Goal: Task Accomplishment & Management: Complete application form

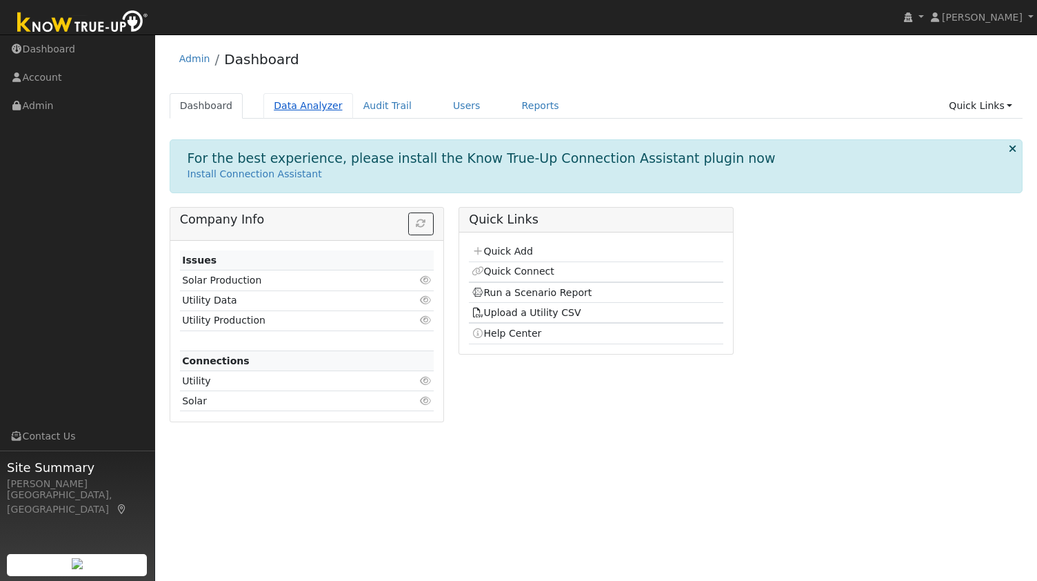
click at [291, 111] on link "Data Analyzer" at bounding box center [308, 106] width 90 height 26
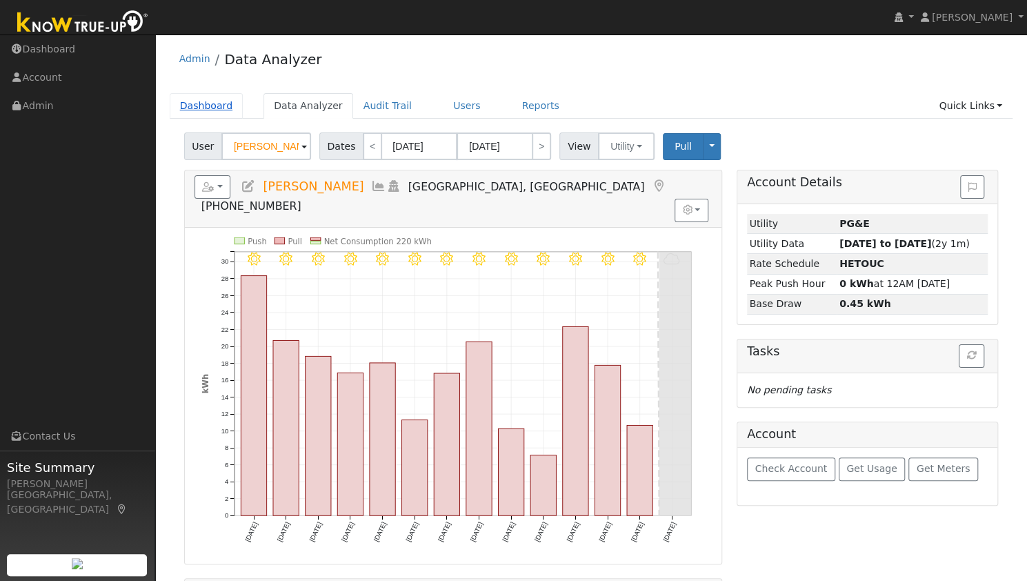
click at [184, 112] on link "Dashboard" at bounding box center [207, 106] width 74 height 26
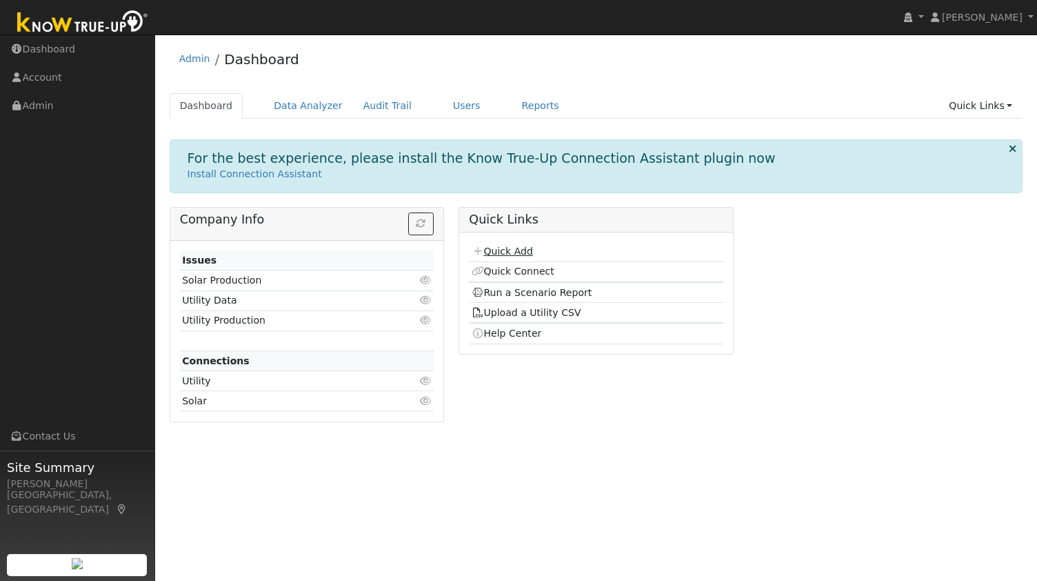
click at [495, 253] on link "Quick Add" at bounding box center [502, 251] width 61 height 11
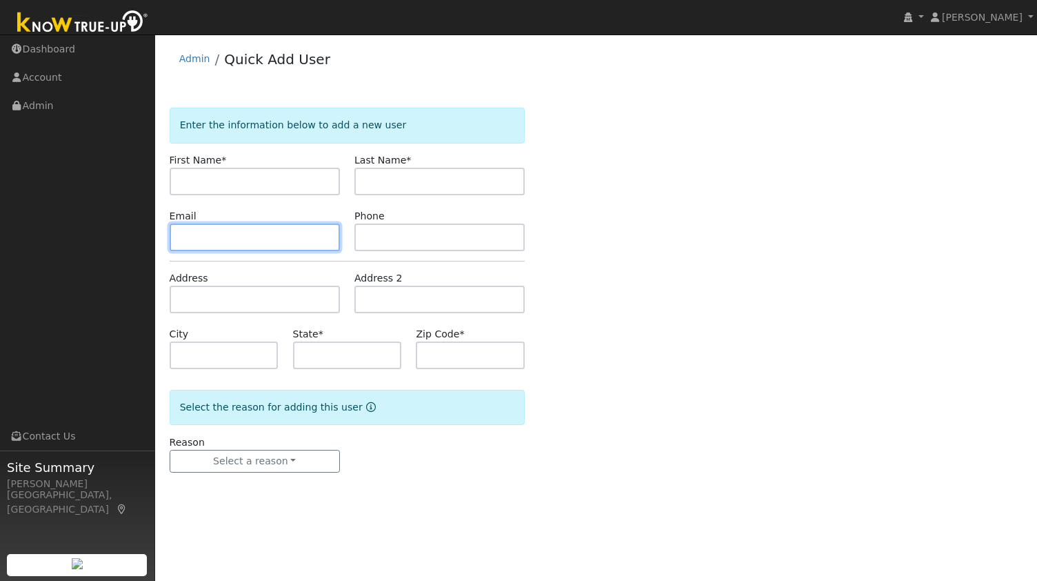
click at [291, 246] on input "text" at bounding box center [255, 237] width 170 height 28
paste input "silibaer@yahoo.com"
type input "silibaer@yahoo.com"
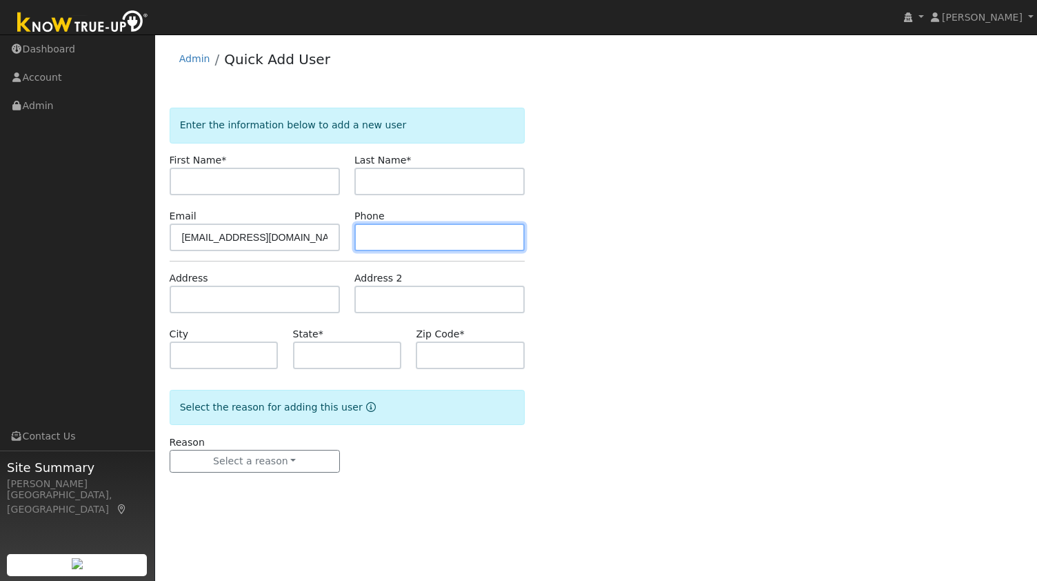
click at [379, 244] on input "text" at bounding box center [439, 237] width 170 height 28
paste input "+19259807854"
type input "+19259807854"
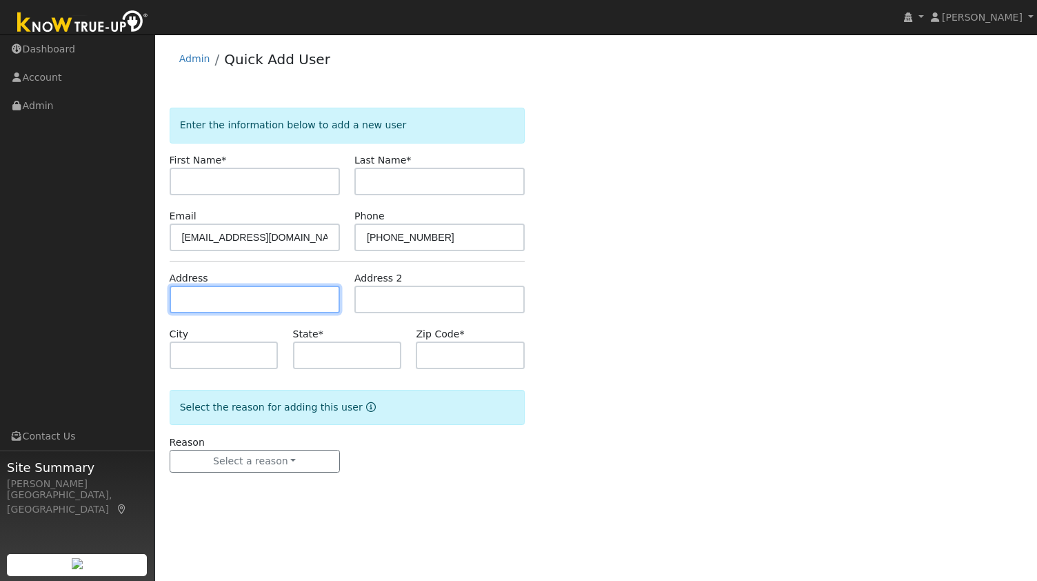
click at [237, 301] on input "text" at bounding box center [255, 300] width 170 height 28
paste input "184 Draeger Drive, Moraga, CA 94556"
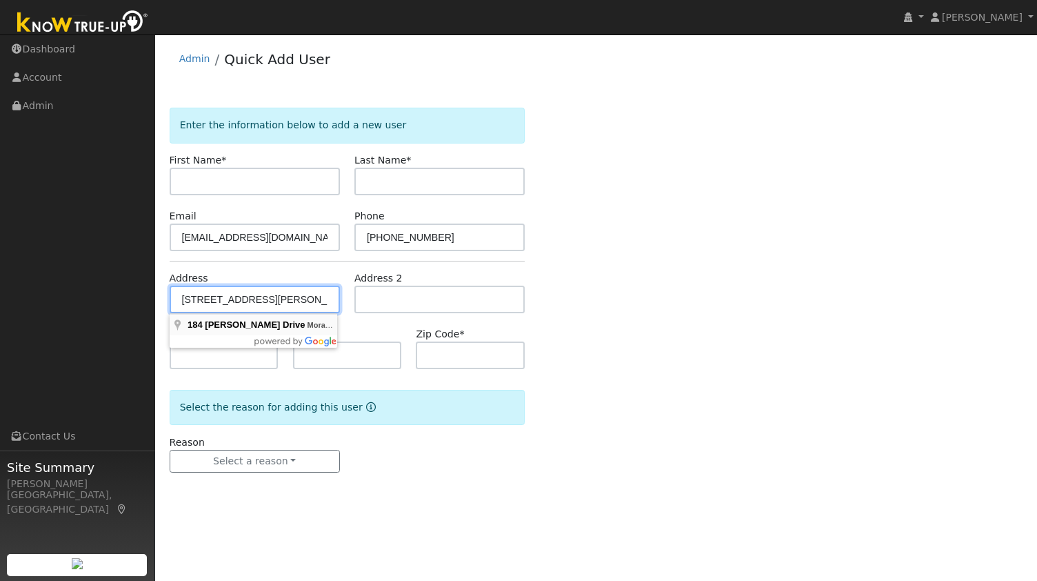
type input "184 Draeger Drive"
type input "Moraga"
type input "CA"
type input "94556"
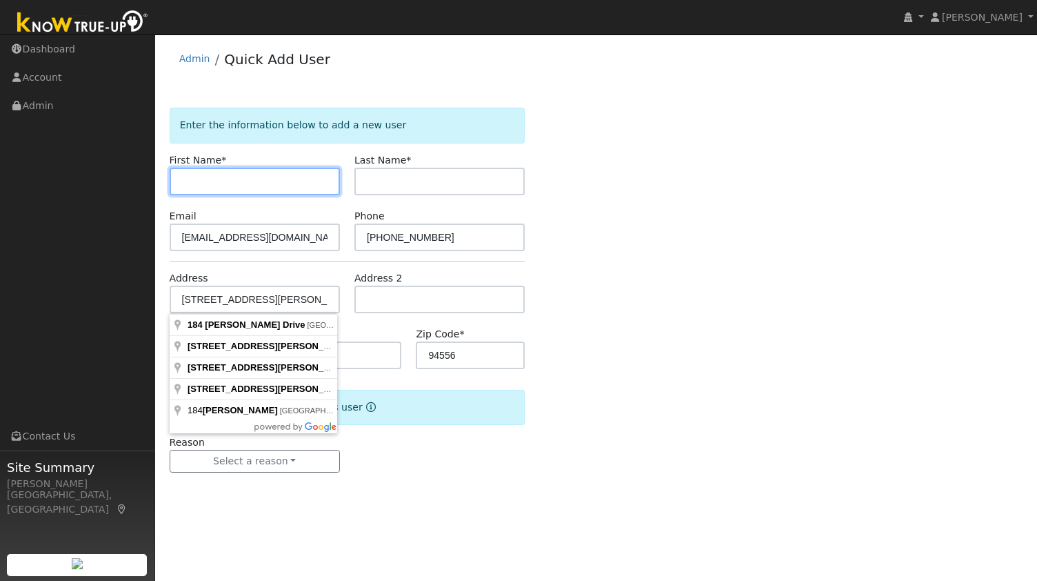
click at [248, 180] on input "text" at bounding box center [255, 182] width 170 height 28
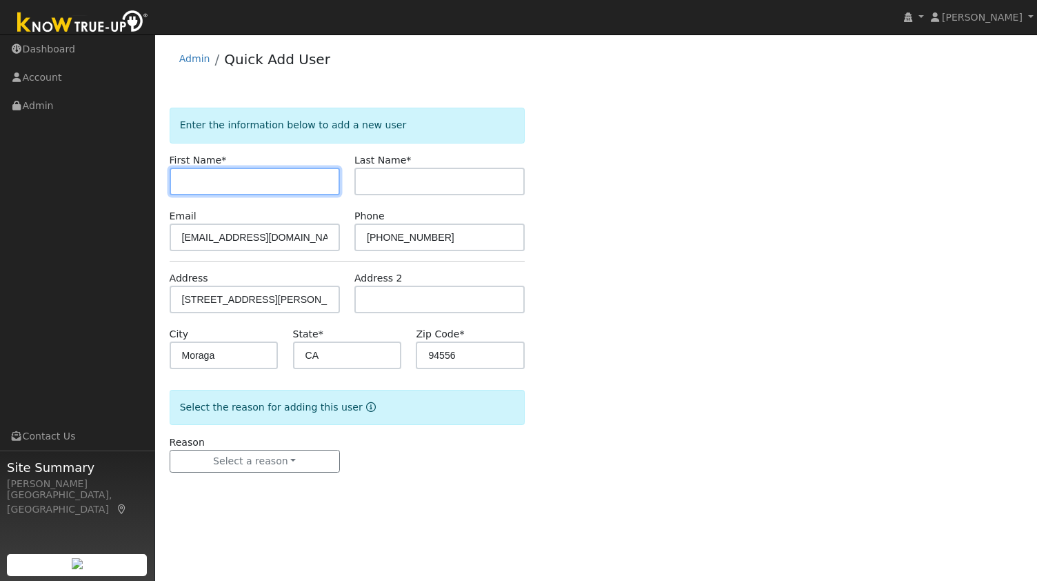
paste input "Denise Silicani"
type input "Denise"
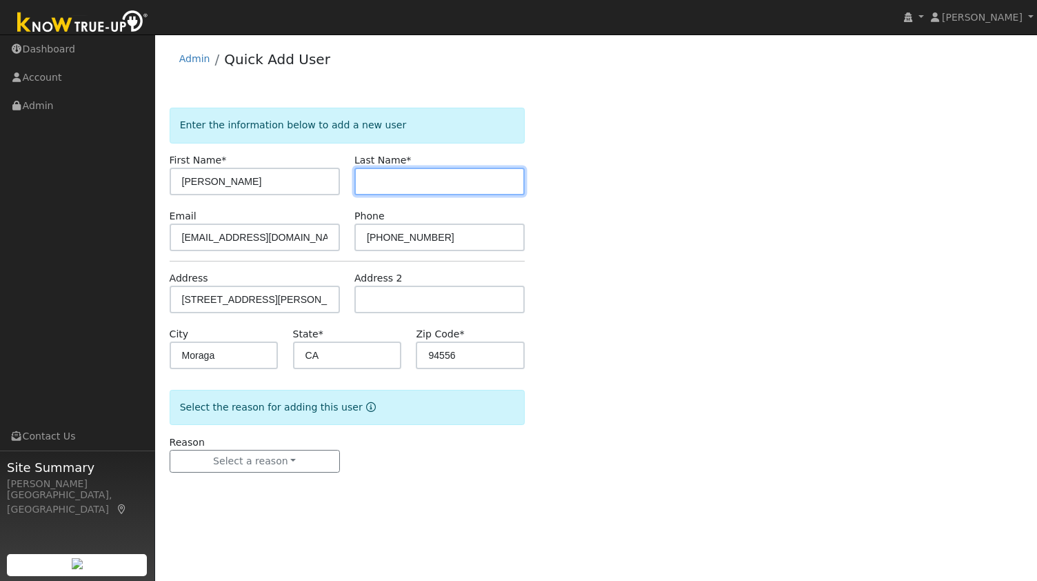
paste input "Silicani"
type input "Silicani"
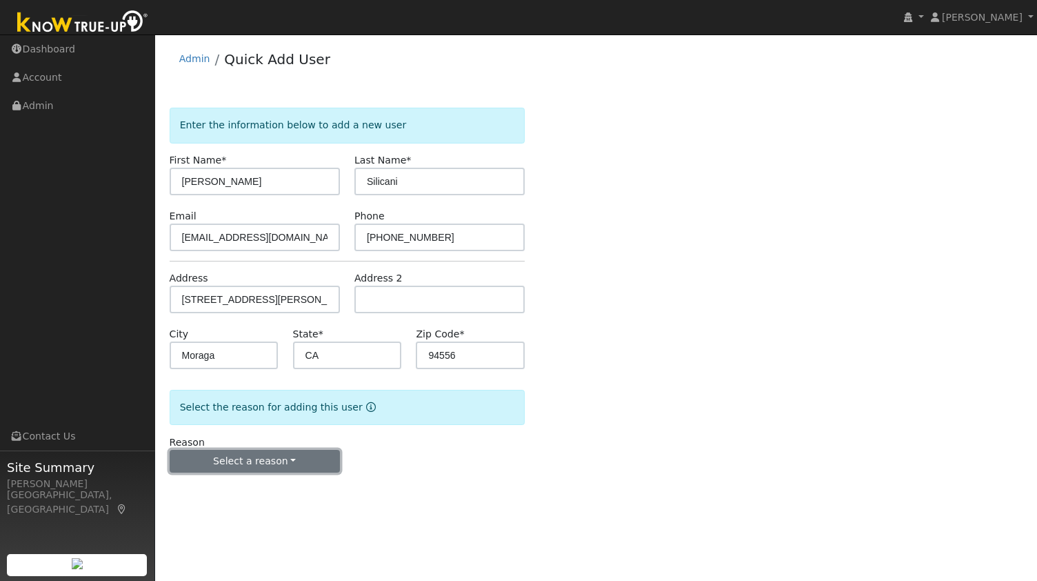
click at [237, 467] on button "Select a reason" at bounding box center [255, 461] width 170 height 23
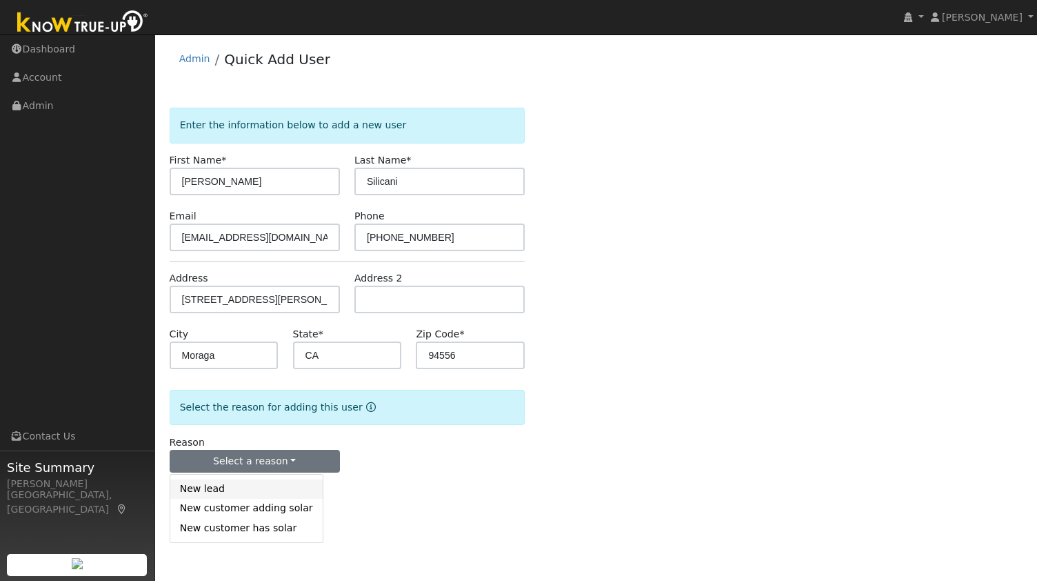
click at [217, 489] on link "New lead" at bounding box center [246, 488] width 152 height 19
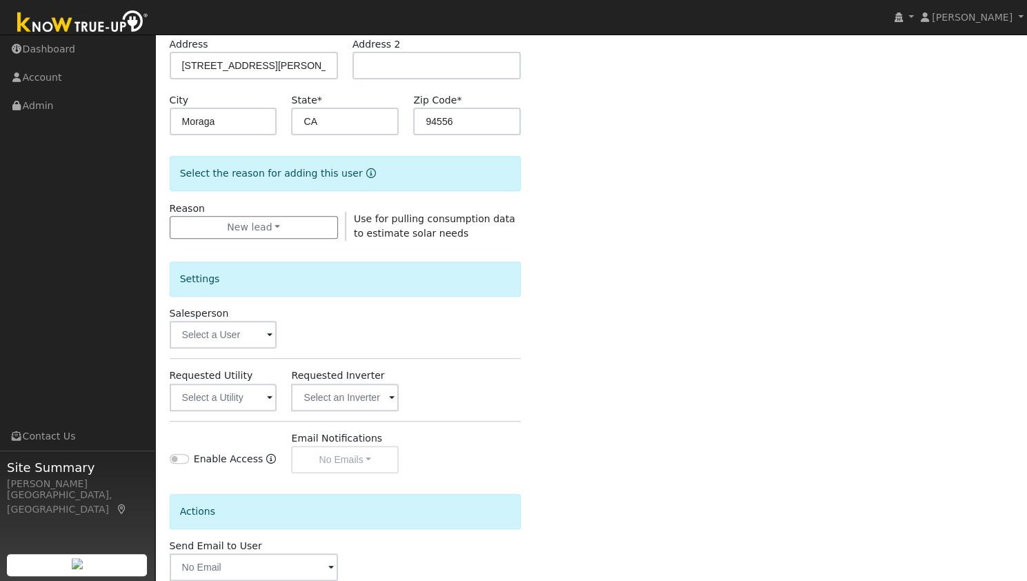
scroll to position [234, 0]
click at [218, 333] on input "text" at bounding box center [224, 334] width 108 height 28
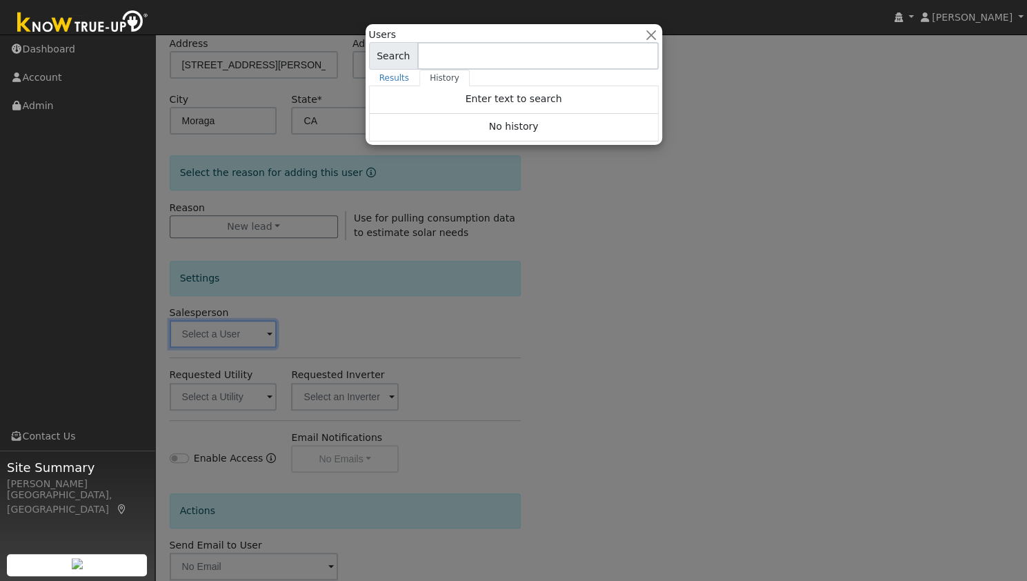
click at [432, 374] on div at bounding box center [513, 290] width 1027 height 581
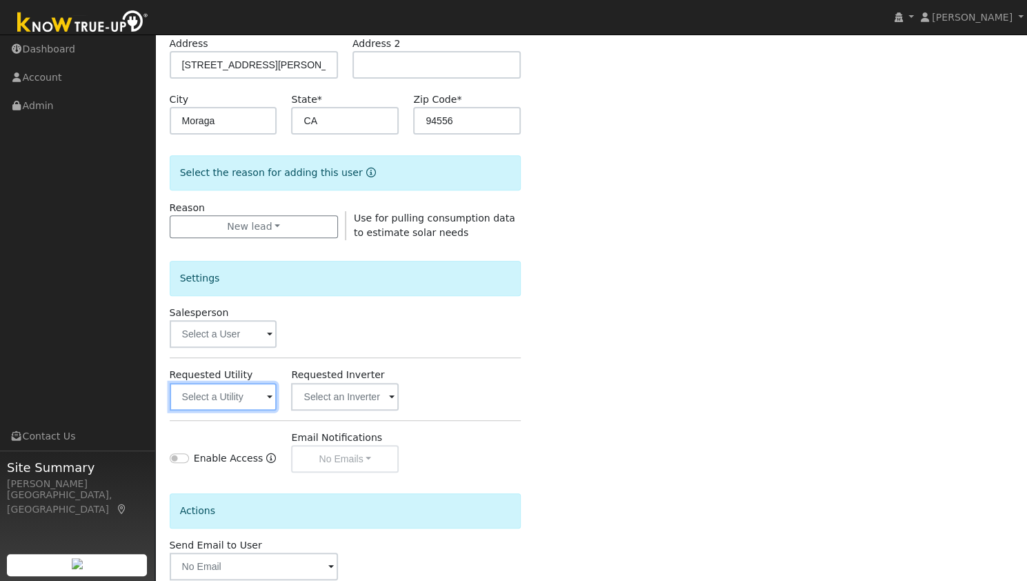
click at [230, 395] on input "text" at bounding box center [224, 397] width 108 height 28
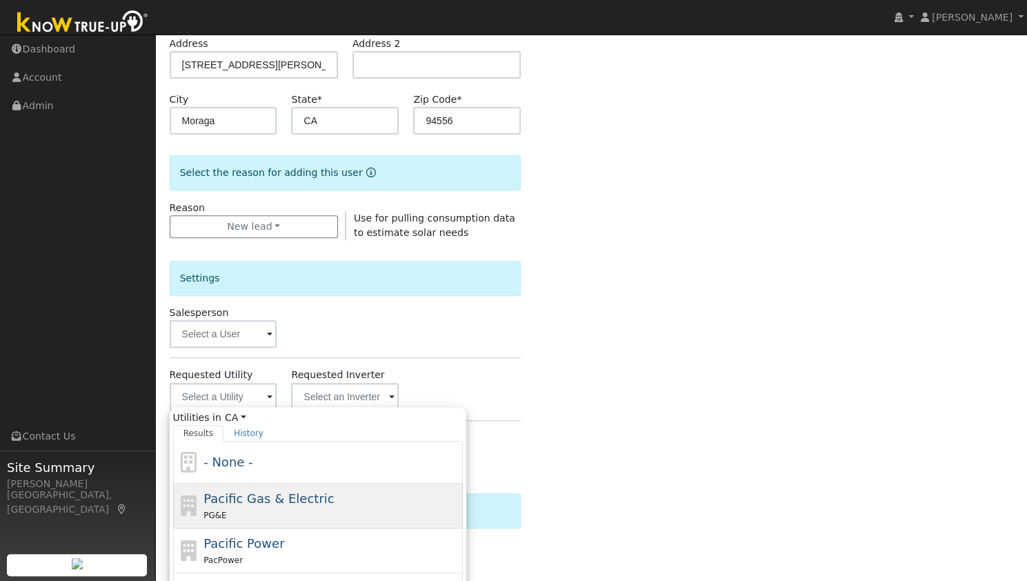
click at [261, 513] on div "PG&E" at bounding box center [331, 515] width 256 height 14
type input "Pacific Gas & Electric"
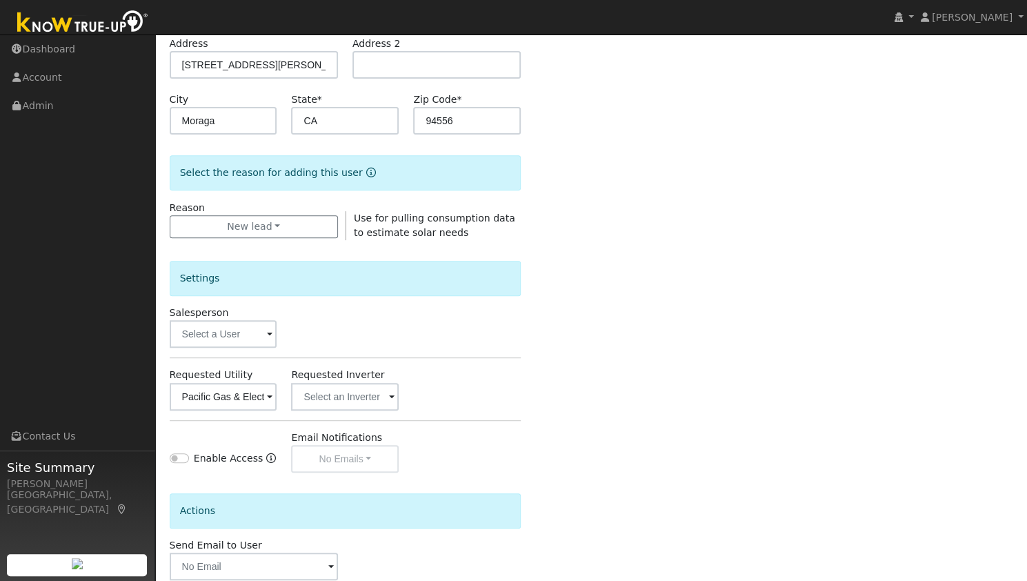
scroll to position [310, 0]
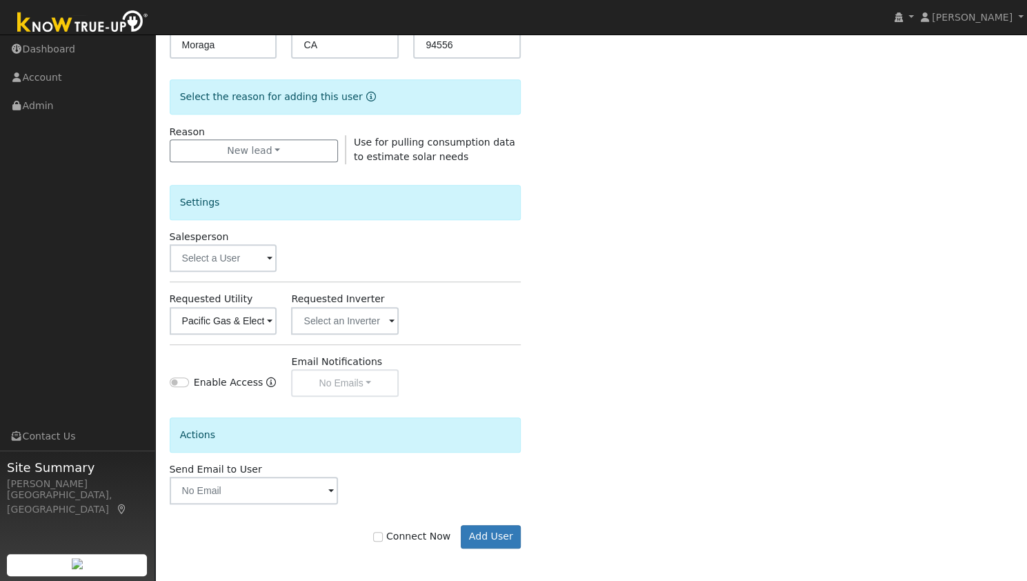
click at [411, 530] on label "Connect Now" at bounding box center [411, 536] width 77 height 14
click at [383, 532] on input "Connect Now" at bounding box center [378, 537] width 10 height 10
checkbox input "true"
click at [497, 534] on button "Add User" at bounding box center [491, 536] width 60 height 23
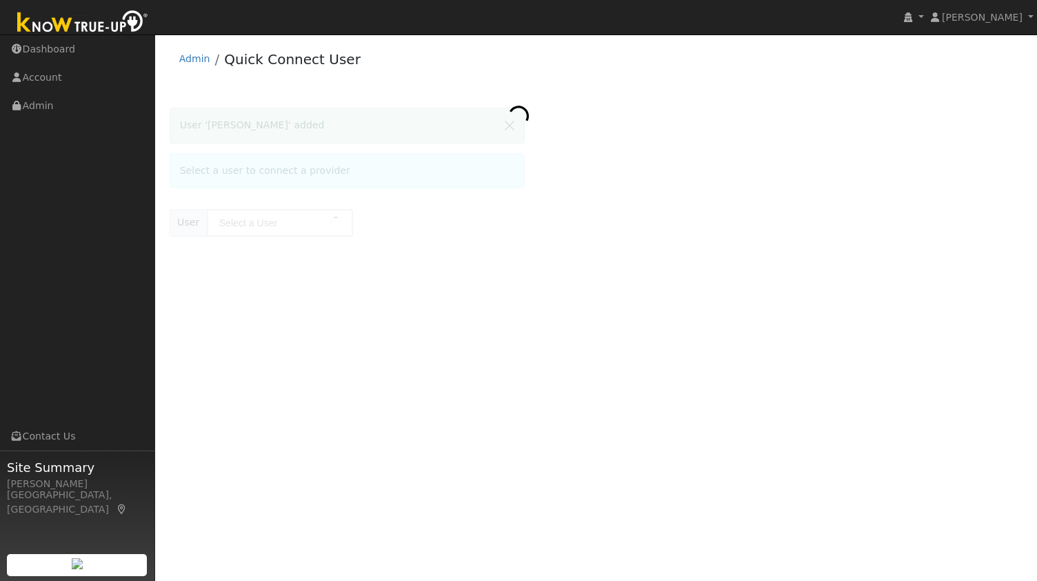
type input "[PERSON_NAME]"
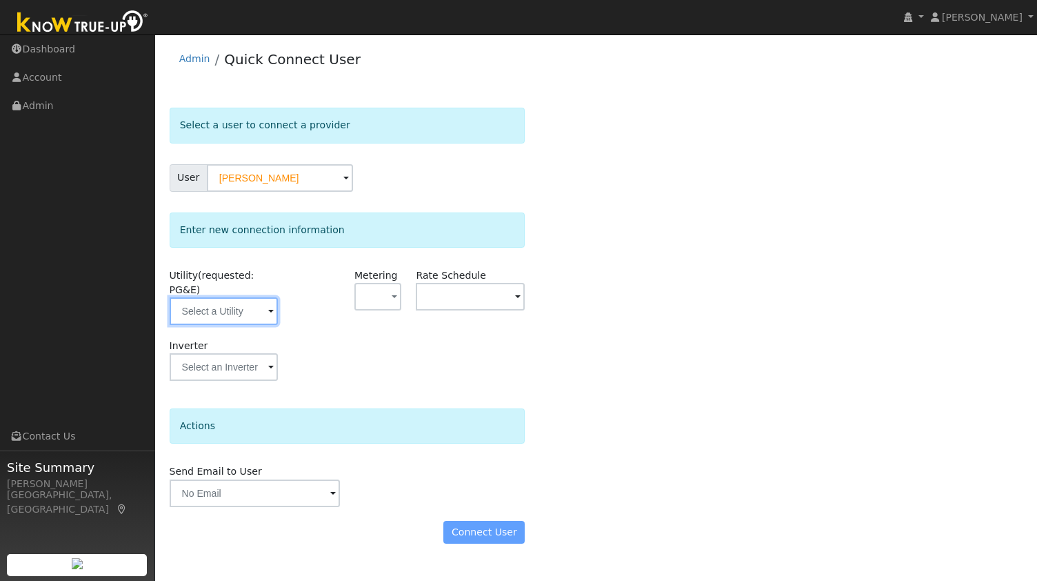
click at [222, 297] on input "text" at bounding box center [224, 311] width 109 height 28
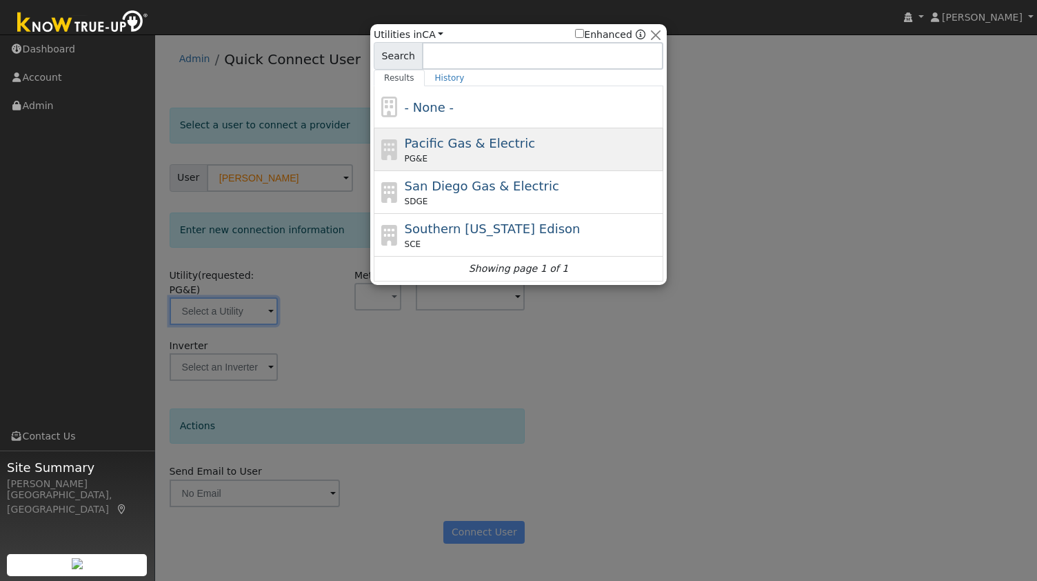
click at [488, 142] on span "Pacific Gas & Electric" at bounding box center [470, 143] width 130 height 14
type input "PG&E"
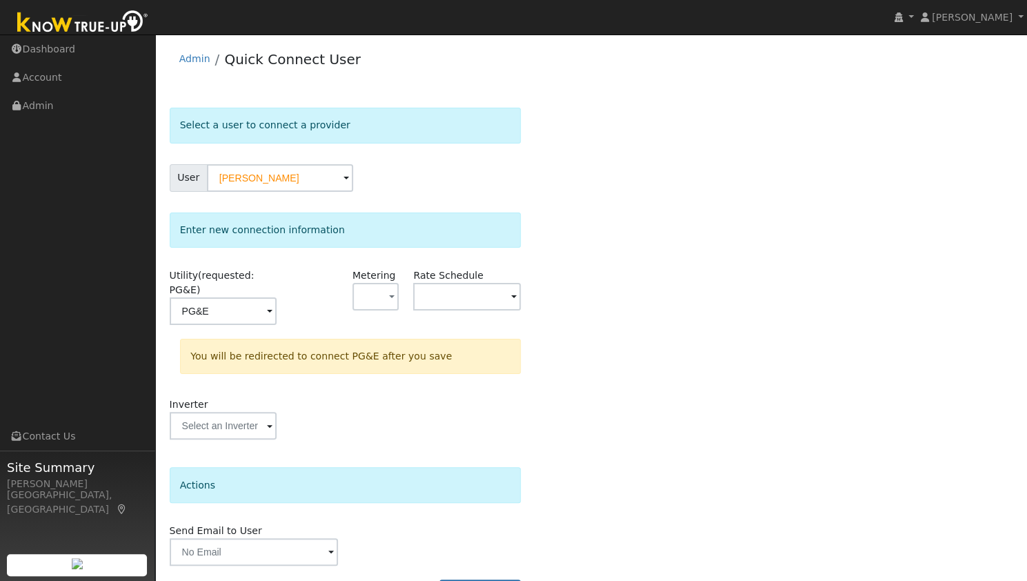
scroll to position [26, 0]
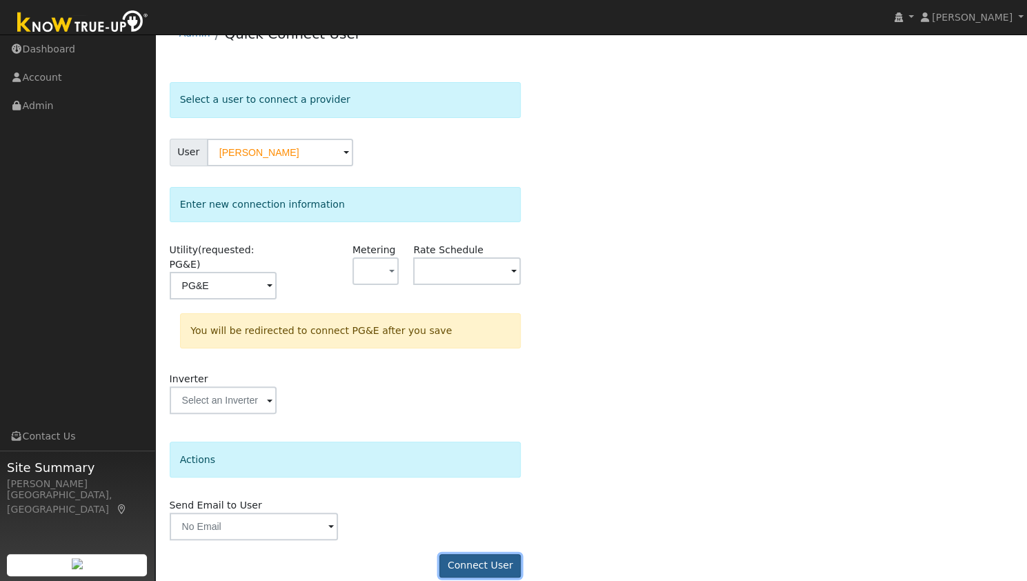
click at [468, 554] on button "Connect User" at bounding box center [479, 565] width 81 height 23
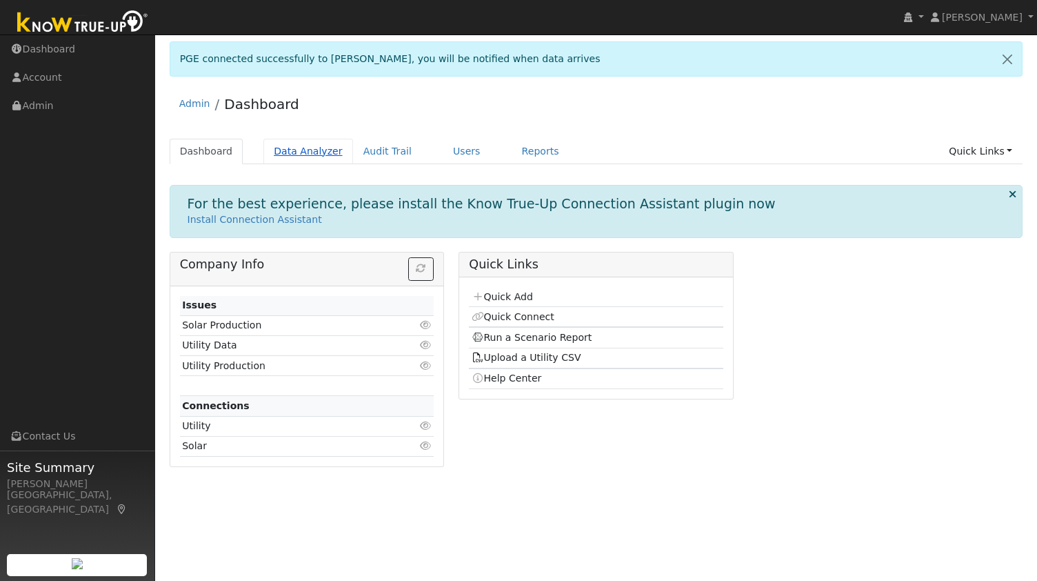
click at [306, 148] on link "Data Analyzer" at bounding box center [308, 152] width 90 height 26
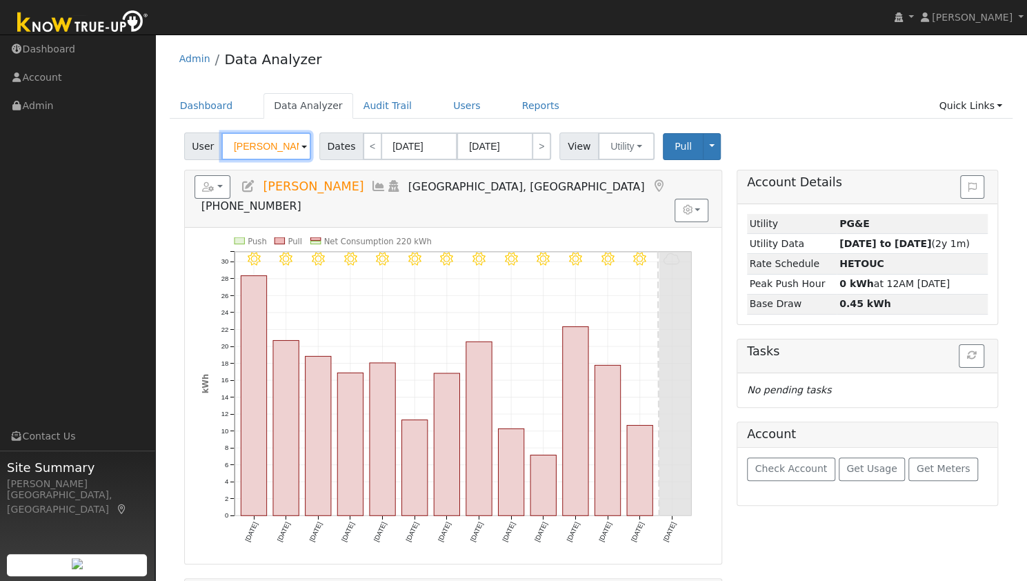
click at [279, 143] on input "[PERSON_NAME]" at bounding box center [266, 146] width 90 height 28
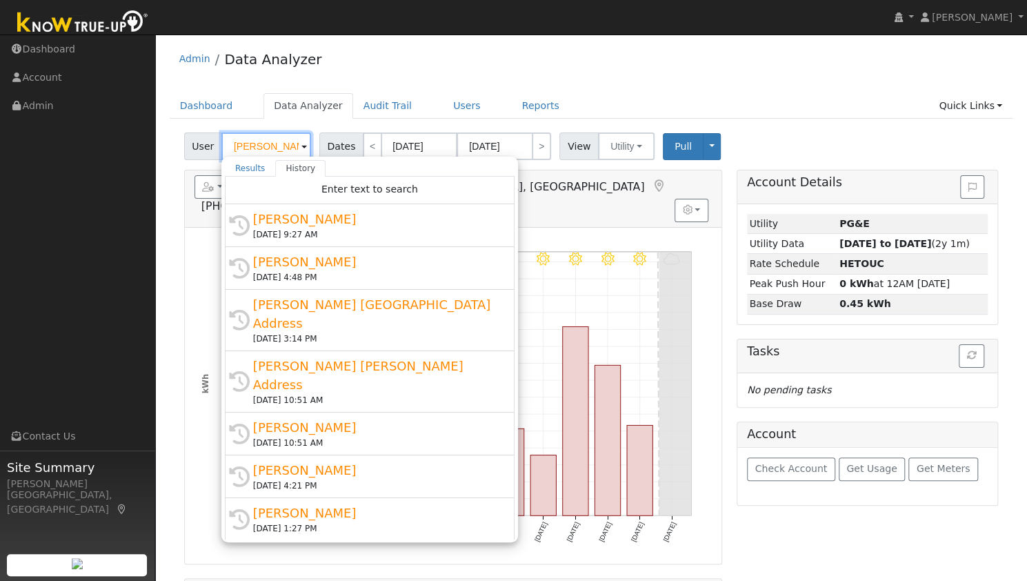
click at [279, 143] on input "Daniel Lorence" at bounding box center [266, 146] width 90 height 28
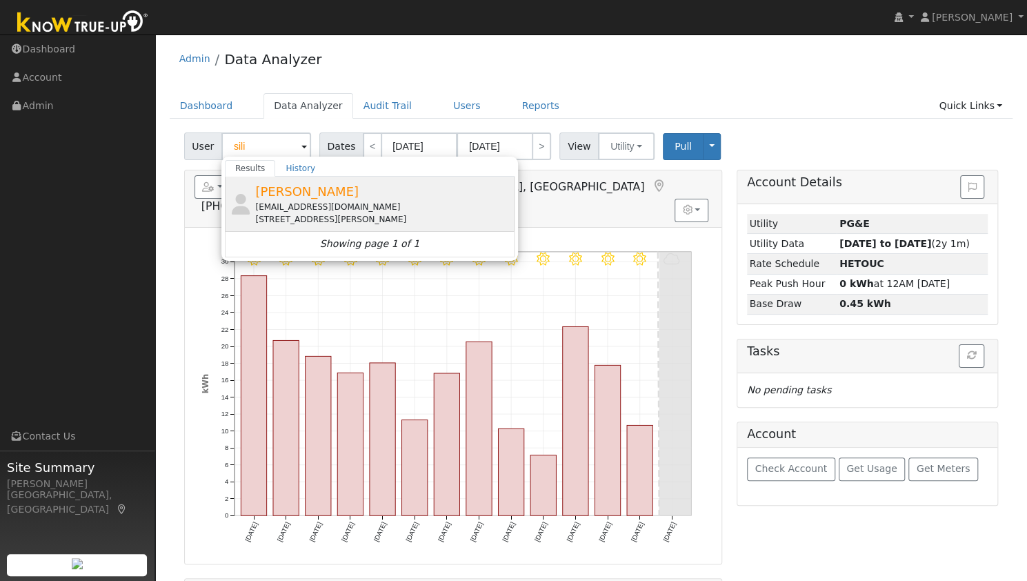
click at [308, 210] on div "silibaer@yahoo.com" at bounding box center [383, 207] width 256 height 12
type input "[PERSON_NAME]"
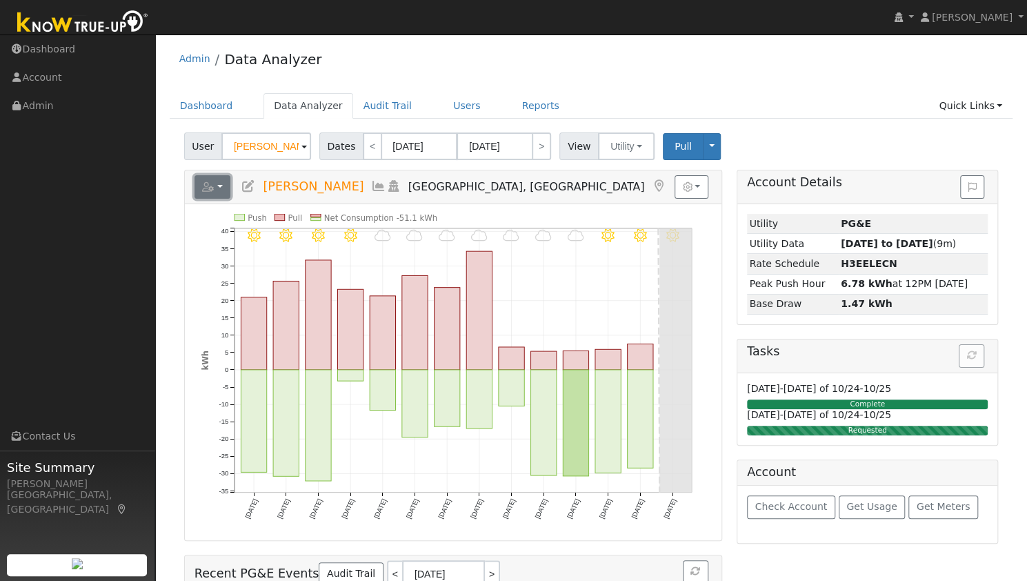
click at [223, 189] on button "button" at bounding box center [212, 186] width 37 height 23
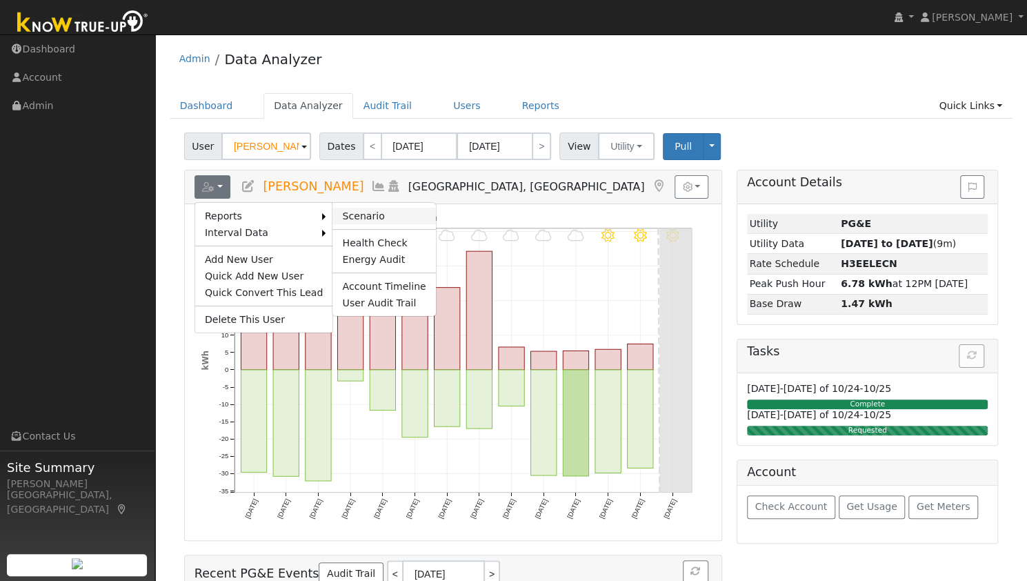
click at [332, 214] on link "Scenario" at bounding box center [383, 216] width 103 height 17
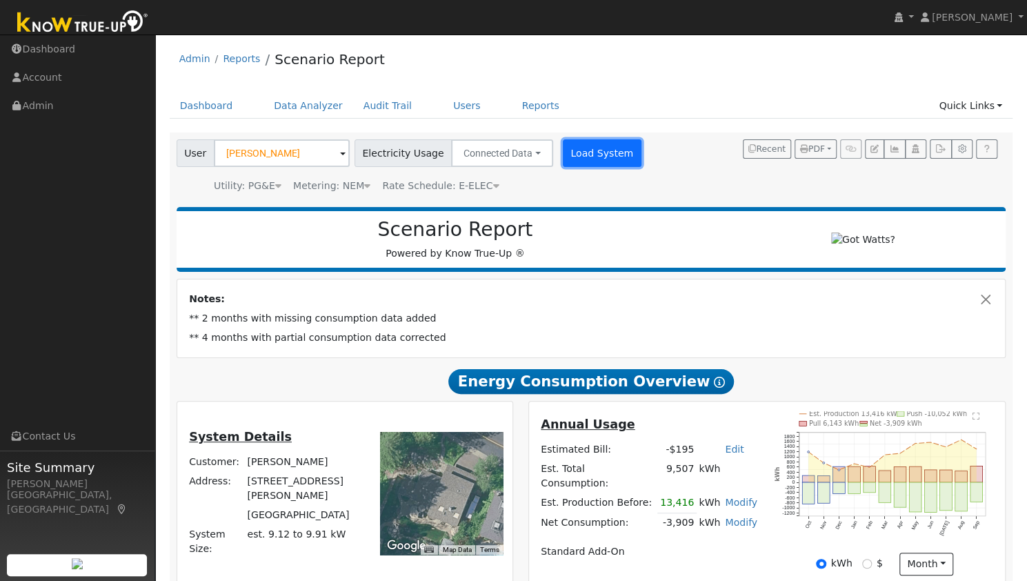
click at [583, 148] on button "Load System" at bounding box center [602, 153] width 79 height 28
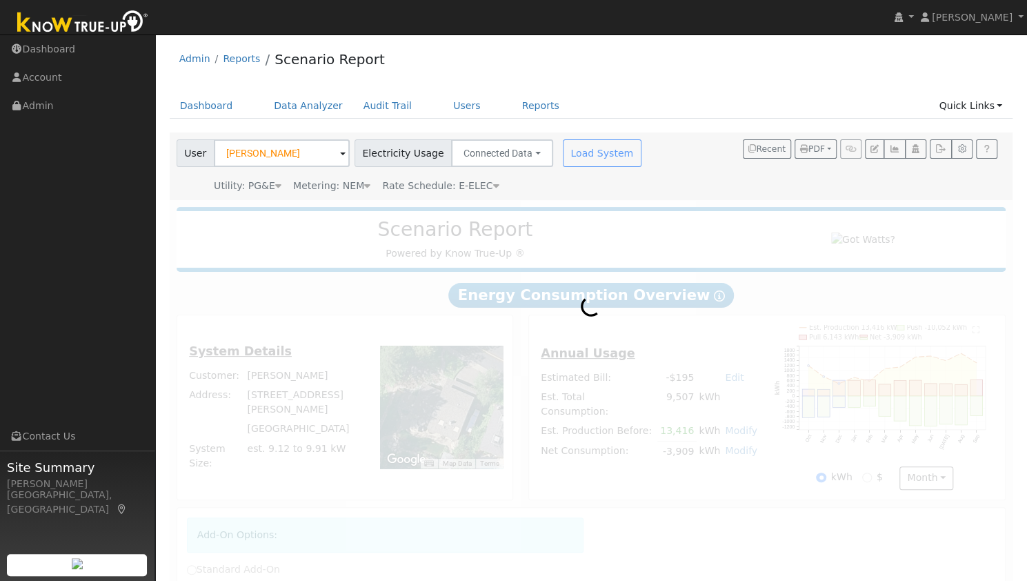
radio input "true"
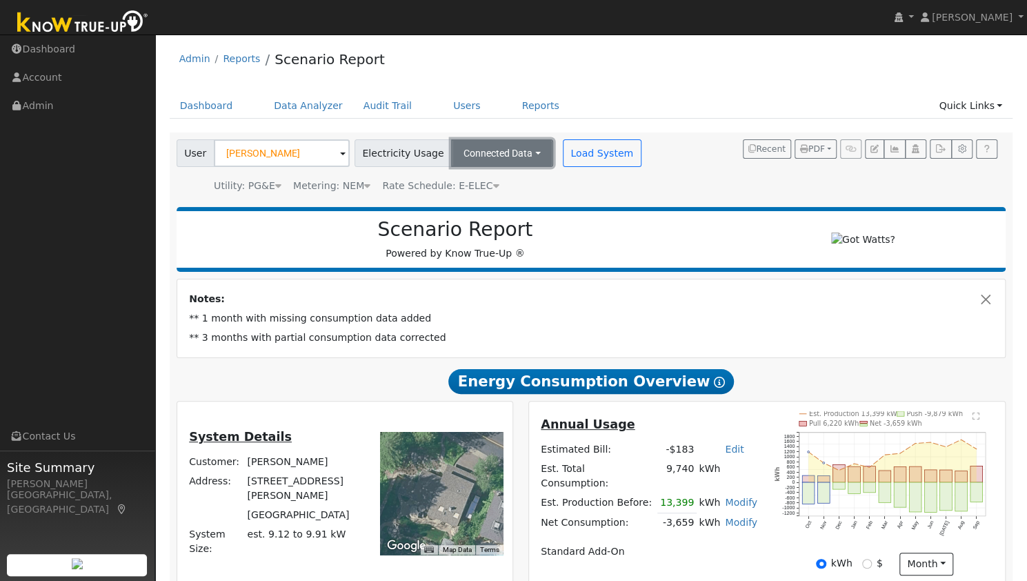
click at [489, 151] on button "Connected Data" at bounding box center [502, 153] width 102 height 28
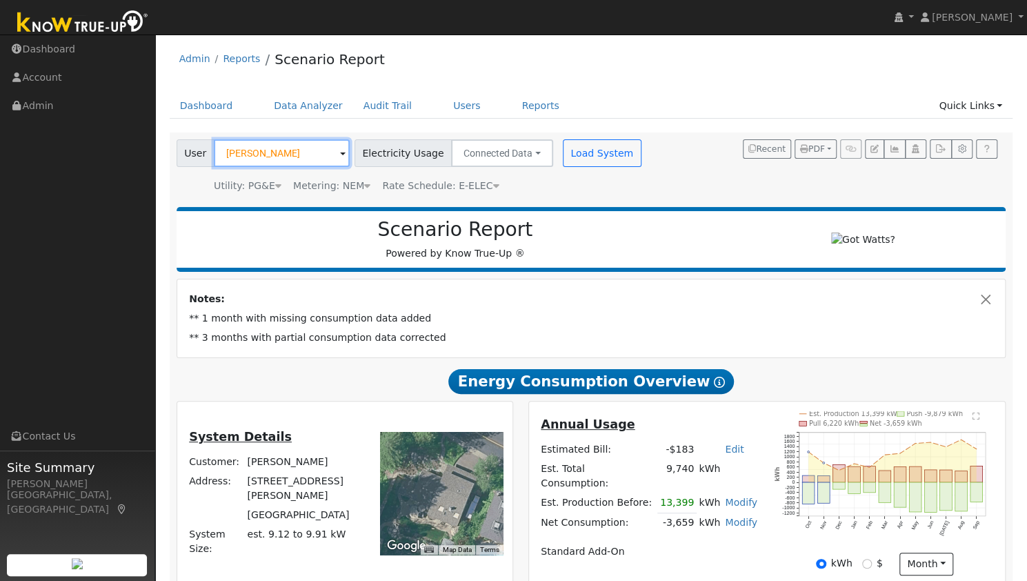
click at [291, 161] on input "[PERSON_NAME]" at bounding box center [282, 153] width 136 height 28
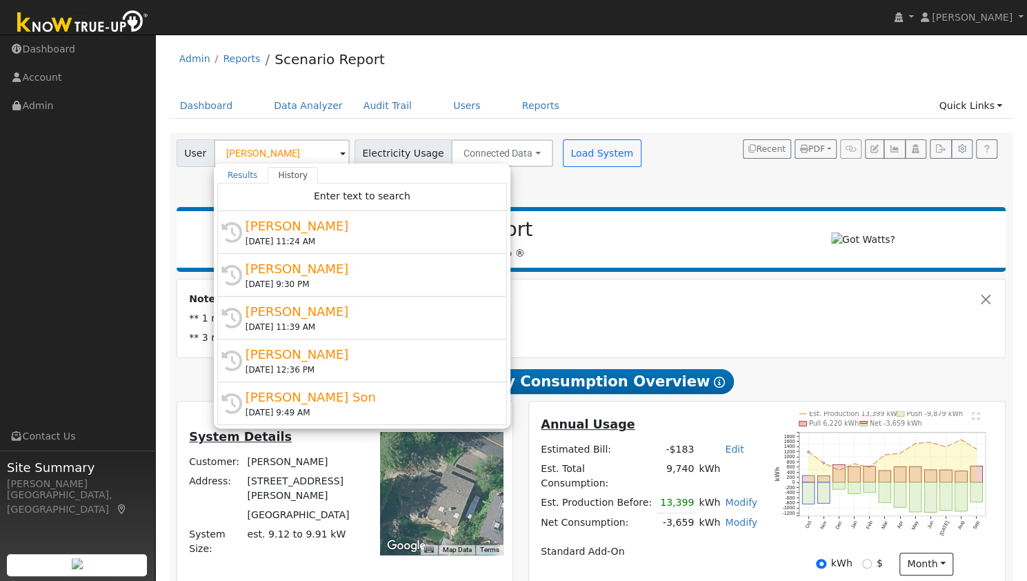
click at [614, 224] on h2 "Scenario Report" at bounding box center [455, 229] width 530 height 23
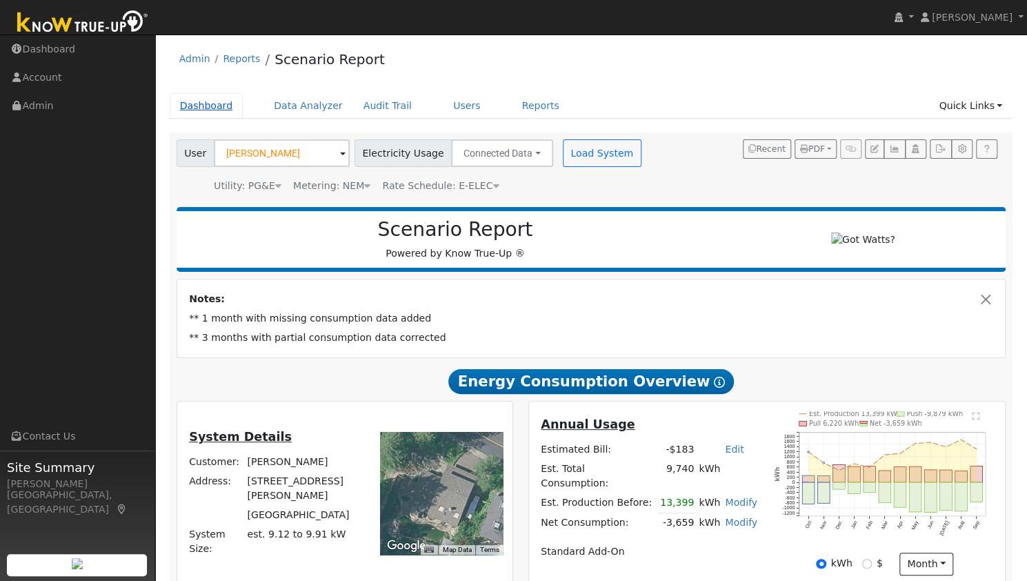
click at [212, 104] on link "Dashboard" at bounding box center [207, 106] width 74 height 26
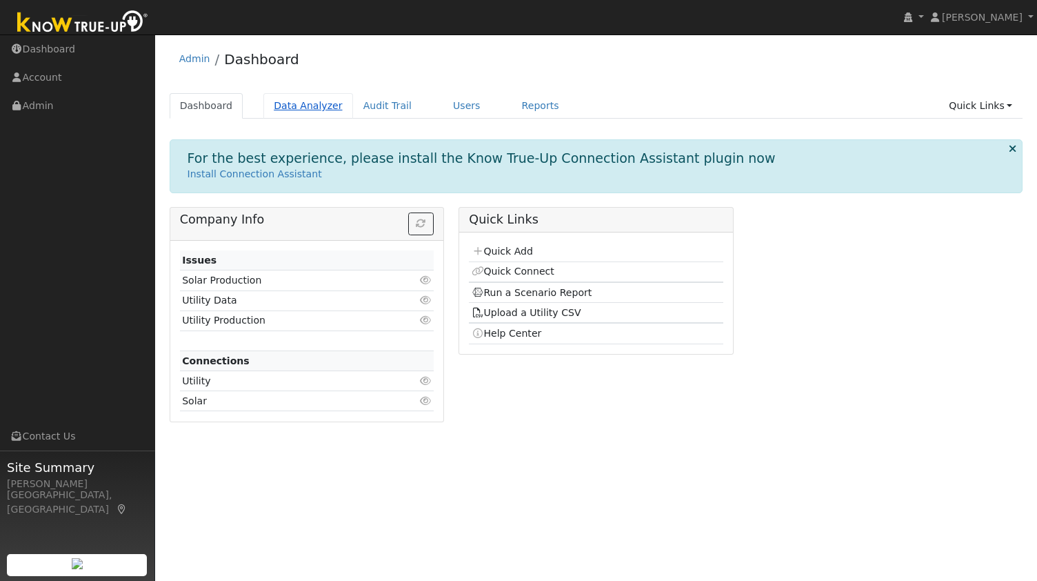
click at [313, 108] on link "Data Analyzer" at bounding box center [308, 106] width 90 height 26
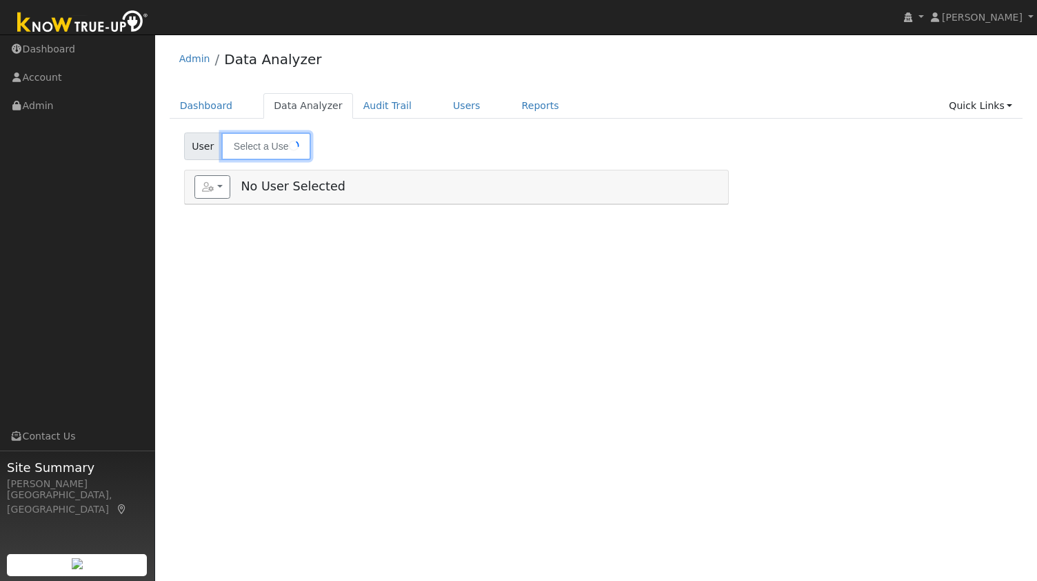
type input "[PERSON_NAME]"
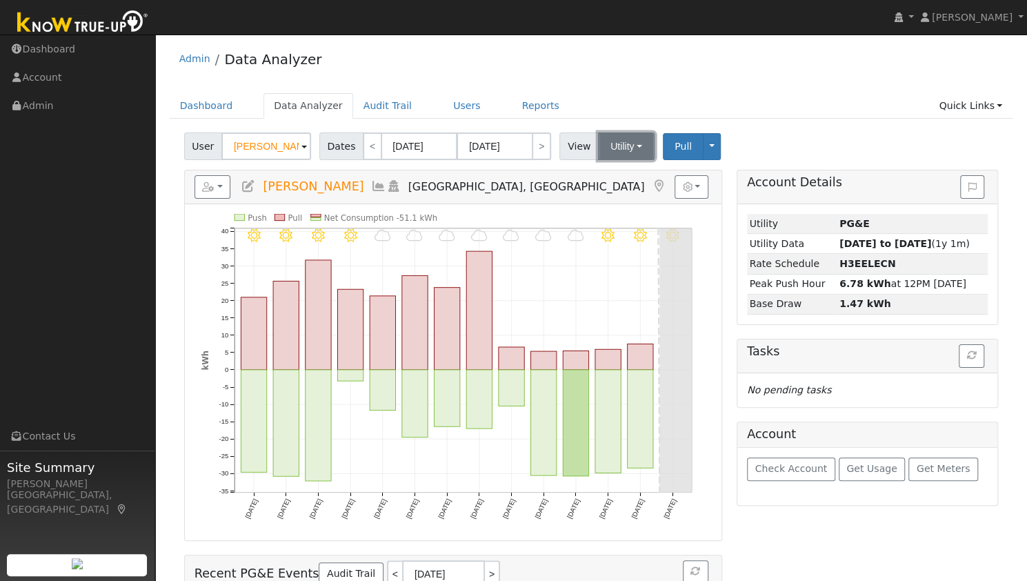
click at [623, 150] on button "Utility" at bounding box center [626, 146] width 57 height 28
click at [228, 185] on button "button" at bounding box center [212, 186] width 37 height 23
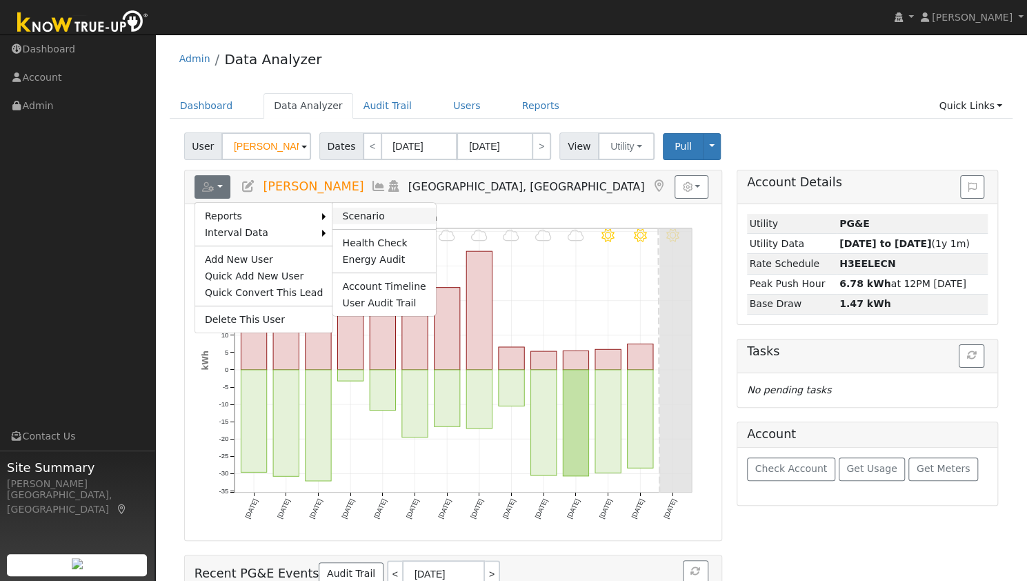
click at [332, 216] on link "Scenario" at bounding box center [383, 216] width 103 height 17
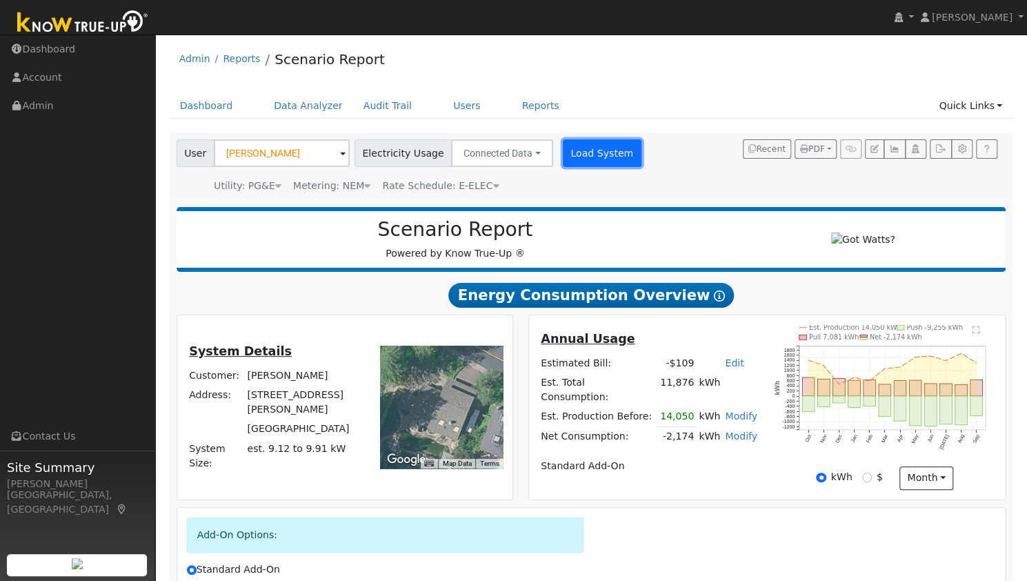
click at [580, 159] on button "Load System" at bounding box center [602, 153] width 79 height 28
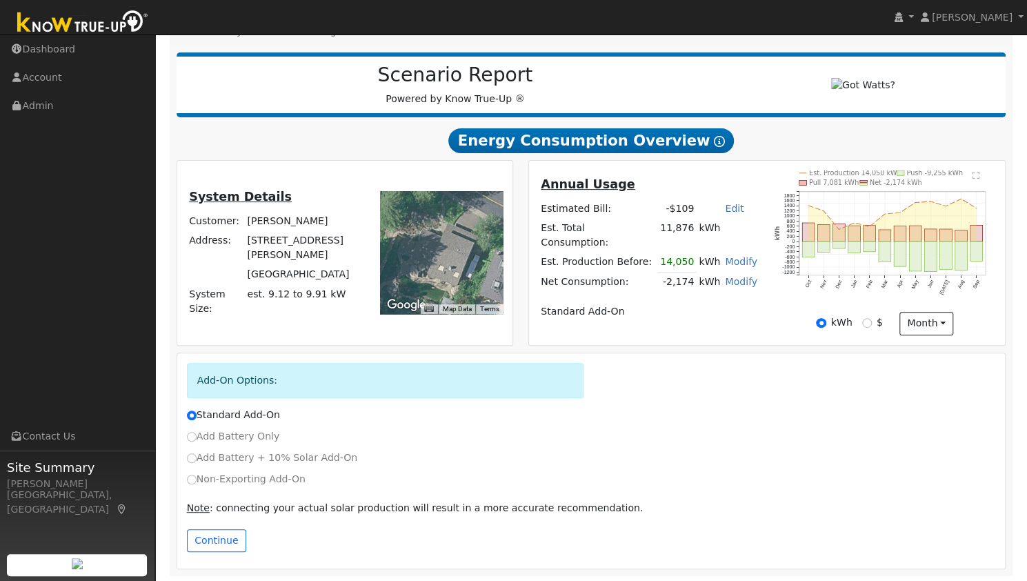
scroll to position [160, 0]
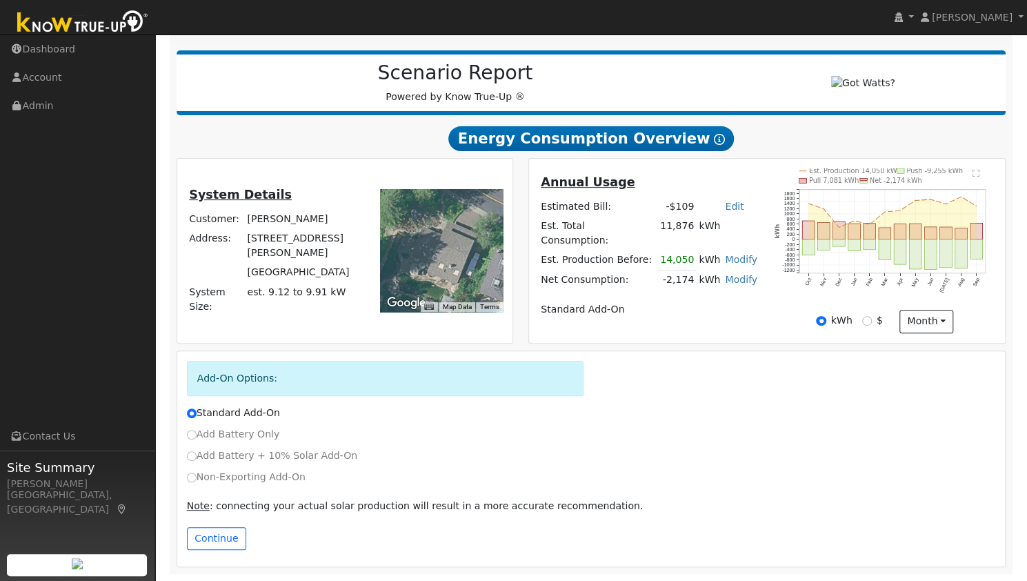
click at [974, 173] on text "" at bounding box center [975, 173] width 7 height 8
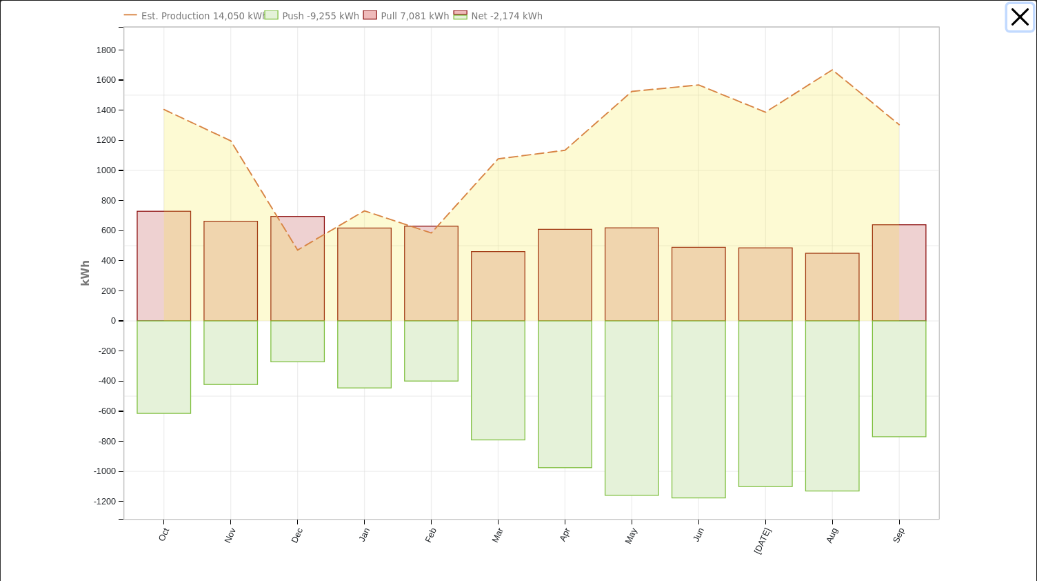
click at [1014, 16] on button "button" at bounding box center [1021, 17] width 26 height 26
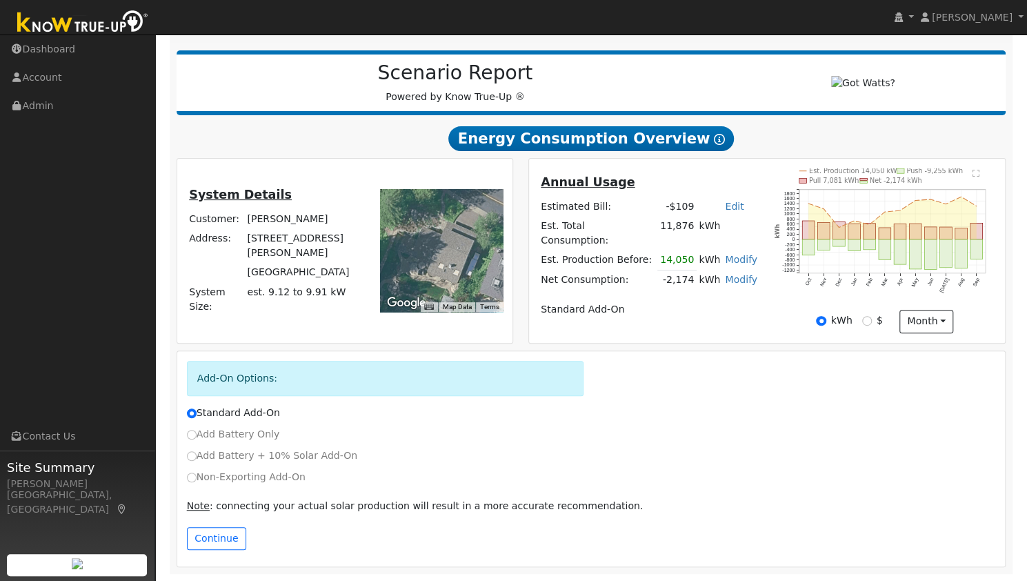
scroll to position [0, 0]
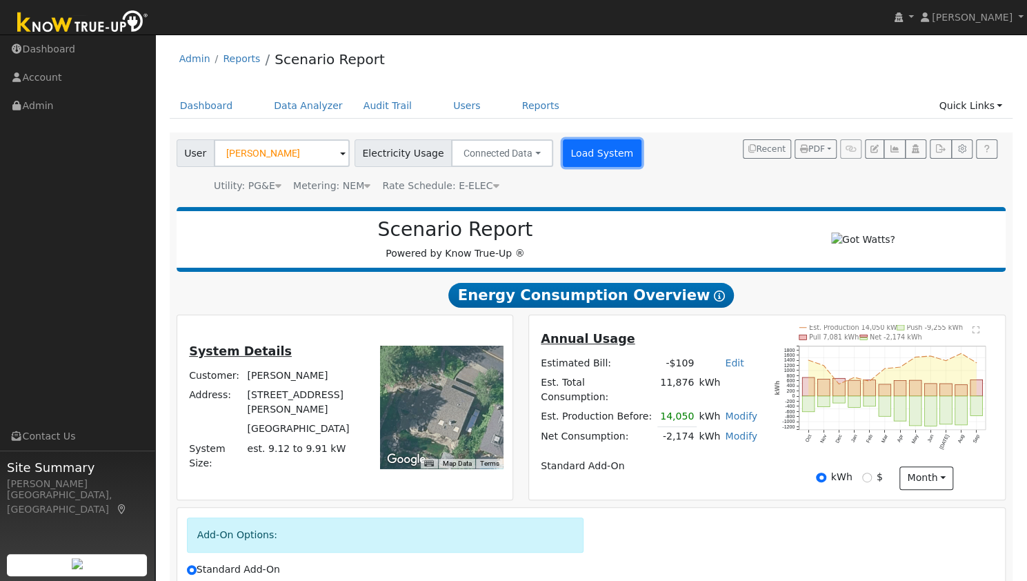
click at [577, 152] on button "Load System" at bounding box center [602, 153] width 79 height 28
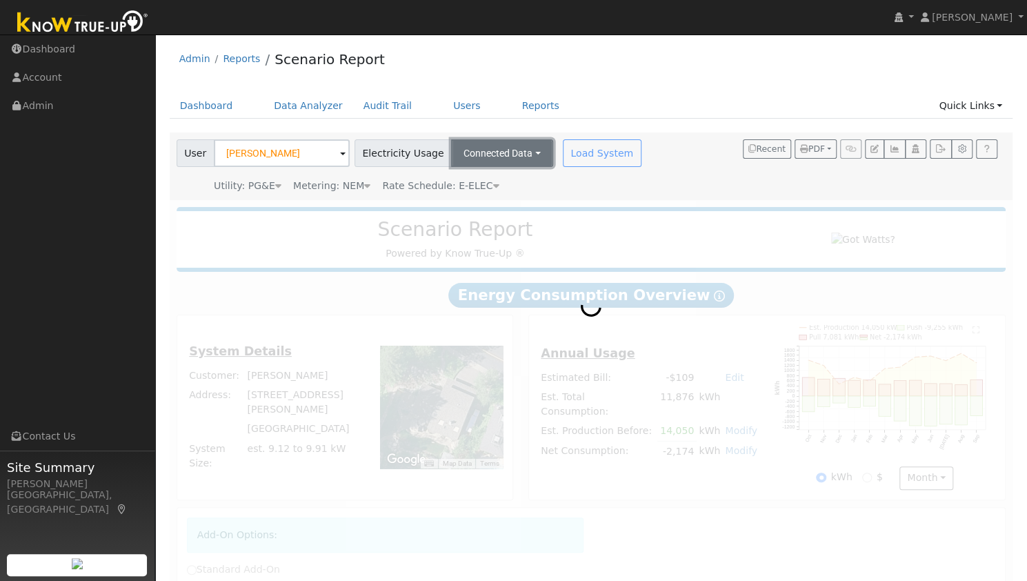
click at [514, 156] on button "Connected Data" at bounding box center [502, 153] width 102 height 28
radio input "true"
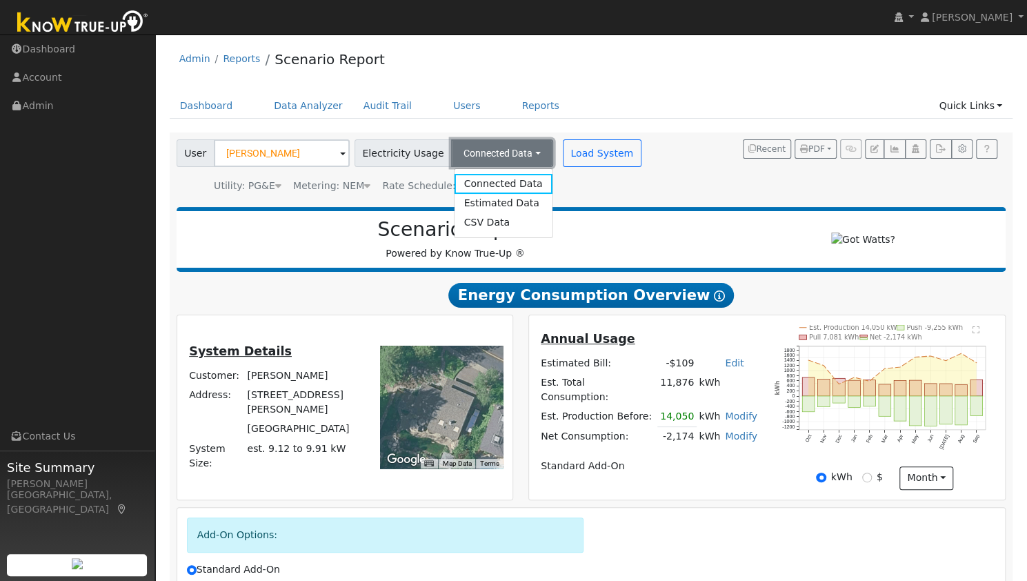
click at [514, 156] on button "Connected Data" at bounding box center [502, 153] width 102 height 28
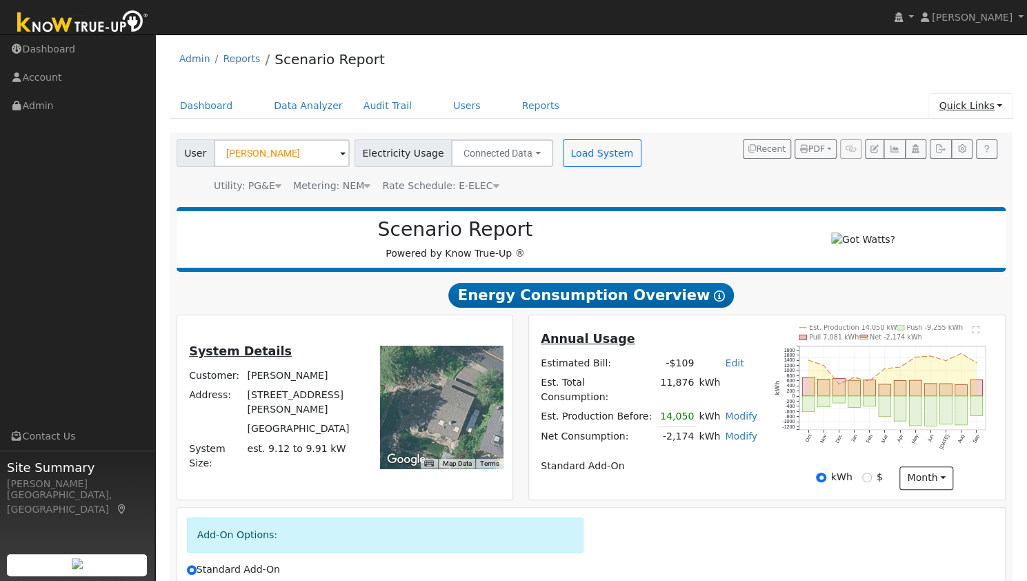
click at [968, 112] on link "Quick Links" at bounding box center [970, 106] width 84 height 26
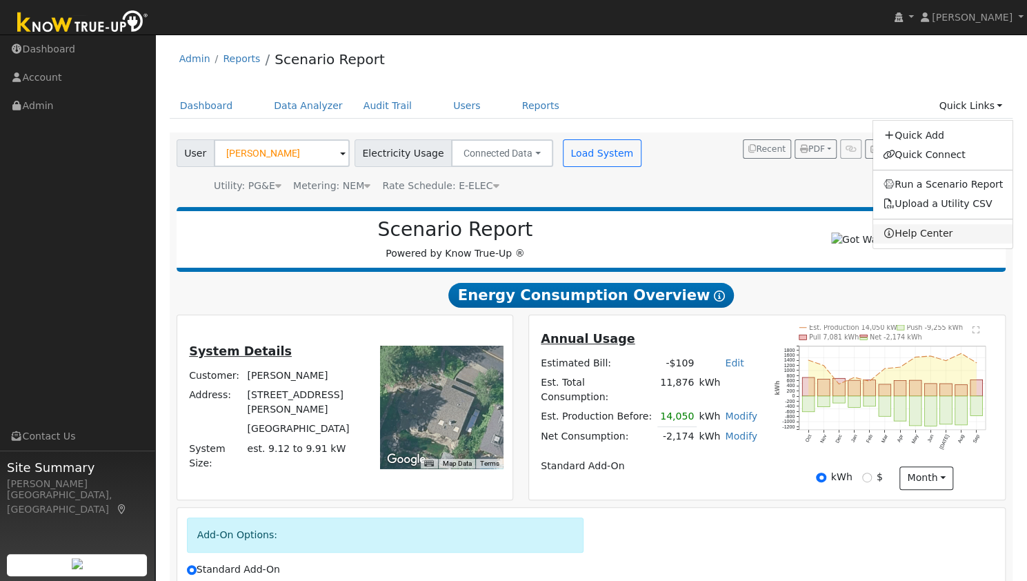
click at [925, 234] on link "Help Center" at bounding box center [942, 233] width 140 height 19
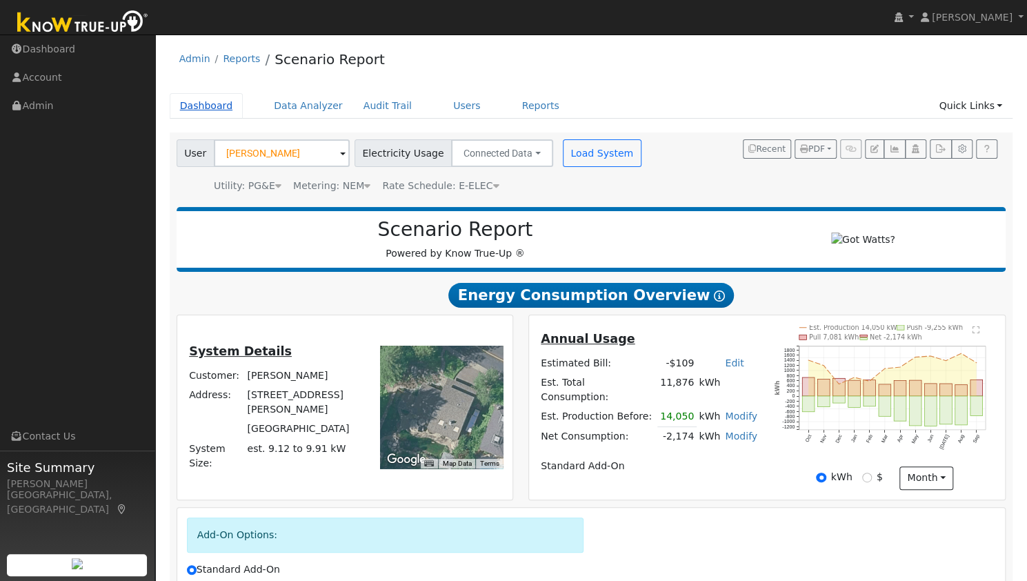
click at [216, 107] on link "Dashboard" at bounding box center [207, 106] width 74 height 26
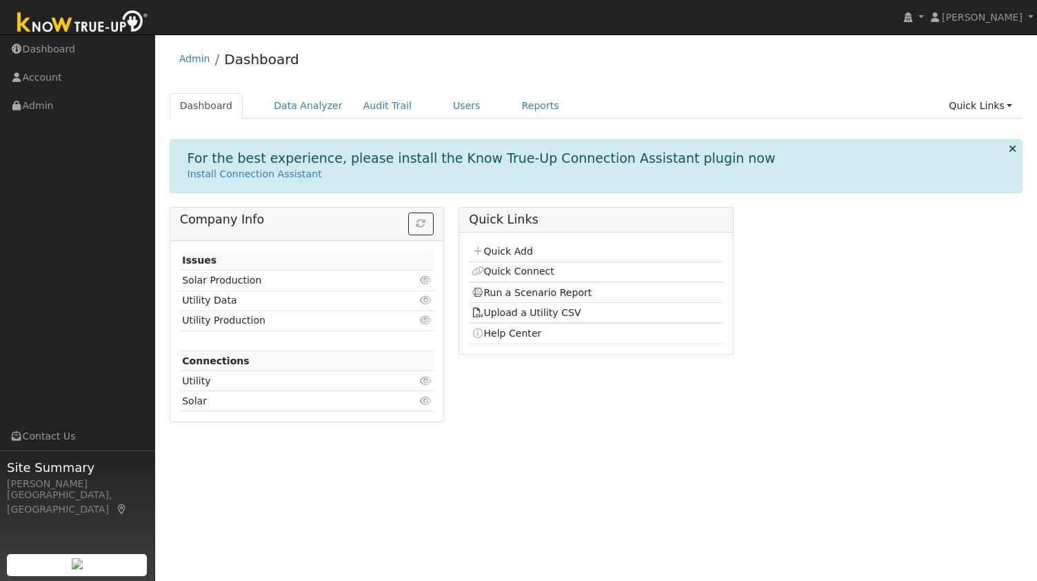
click at [192, 396] on td "Solar" at bounding box center [286, 401] width 213 height 20
click at [425, 396] on icon at bounding box center [425, 401] width 12 height 10
click at [308, 104] on link "Data Analyzer" at bounding box center [308, 106] width 90 height 26
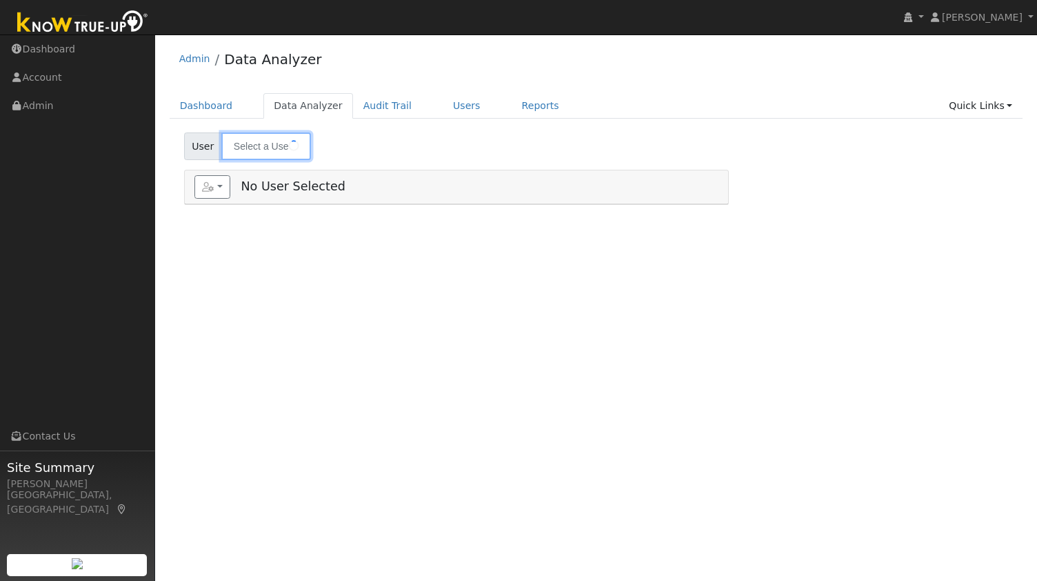
type input "[PERSON_NAME]"
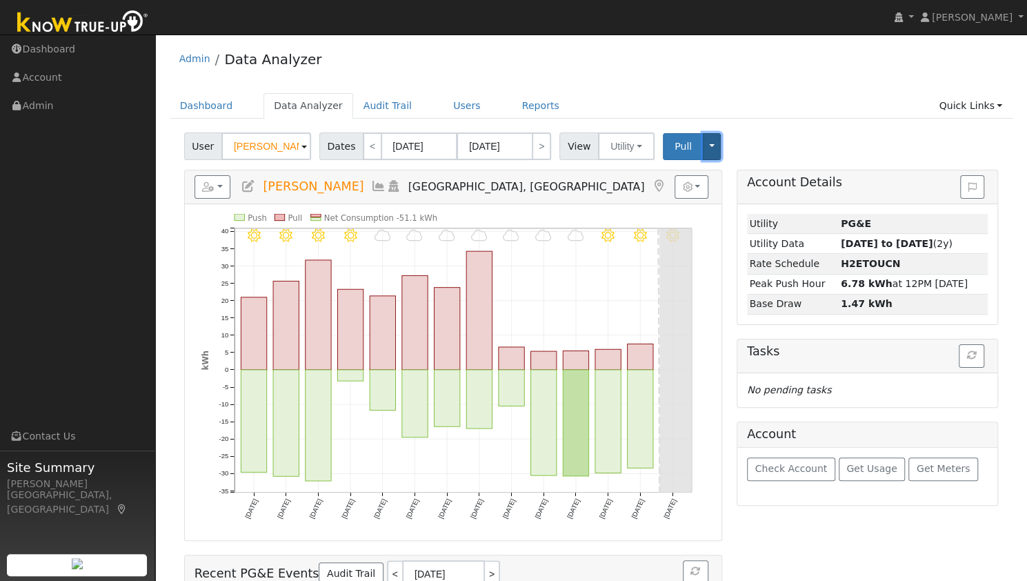
click at [703, 151] on button "Toggle Dropdown" at bounding box center [712, 146] width 18 height 27
click at [757, 147] on div "User [PERSON_NAME] Account Default Account Default Account [STREET_ADDRESS][PER…" at bounding box center [590, 144] width 819 height 32
click at [697, 187] on button "button" at bounding box center [691, 186] width 34 height 23
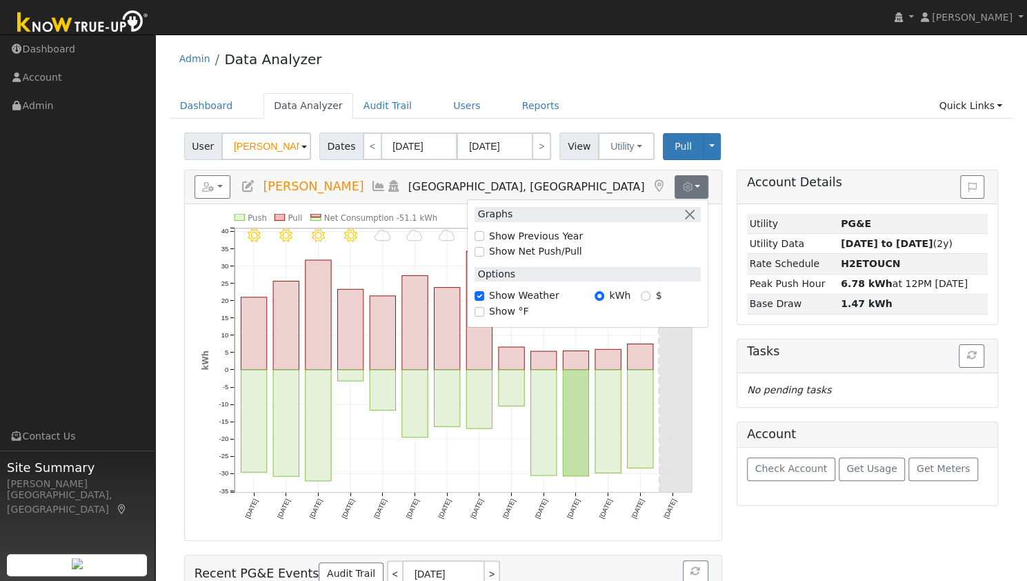
click at [825, 132] on div "User [PERSON_NAME] Account Default Account Default Account [STREET_ADDRESS][PER…" at bounding box center [590, 144] width 819 height 32
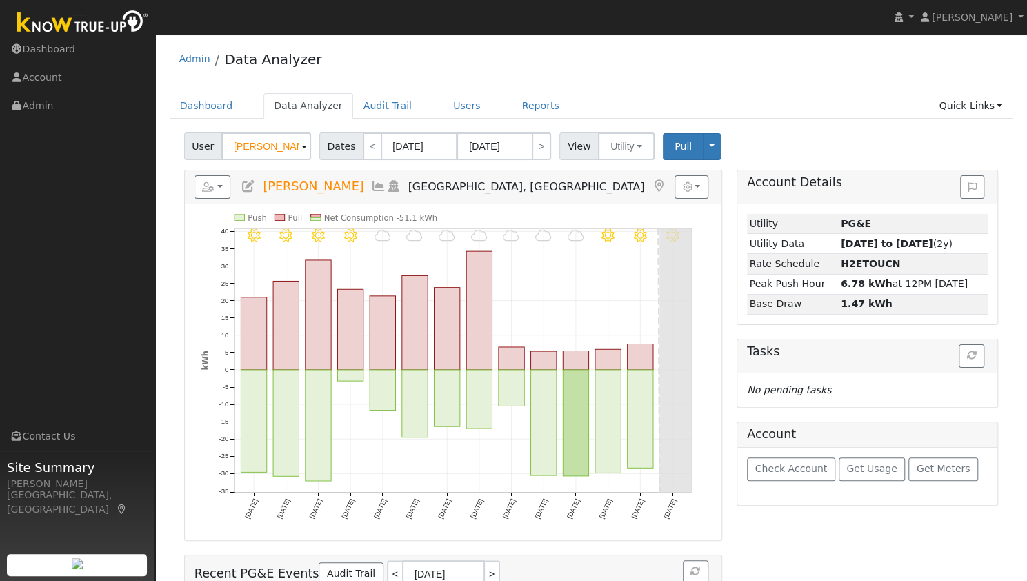
click at [249, 187] on icon at bounding box center [248, 186] width 15 height 12
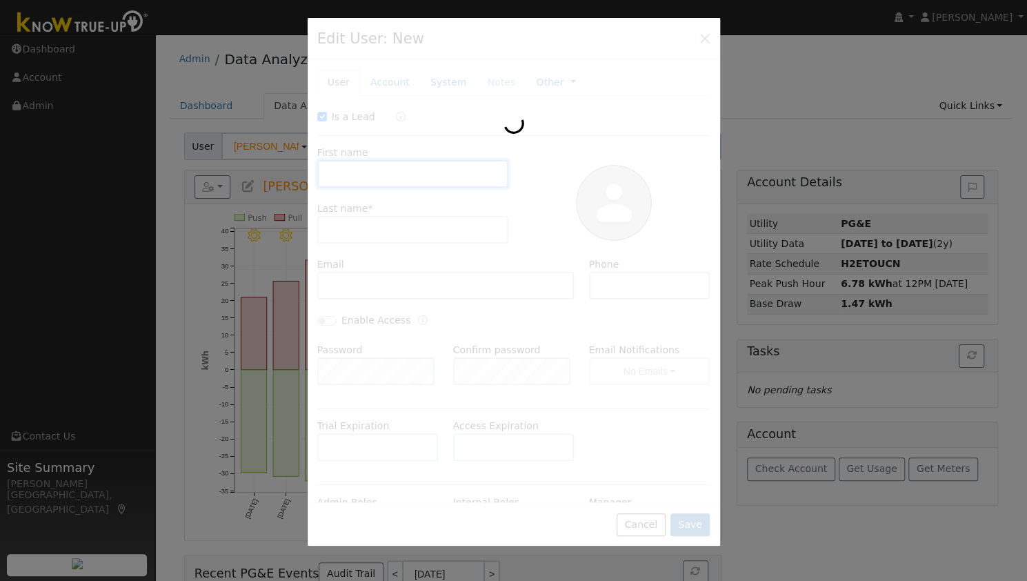
checkbox input "true"
type input "[PERSON_NAME]"
type input "Silicani"
type input "[EMAIL_ADDRESS][DOMAIN_NAME]"
type input "[PHONE_NUMBER]"
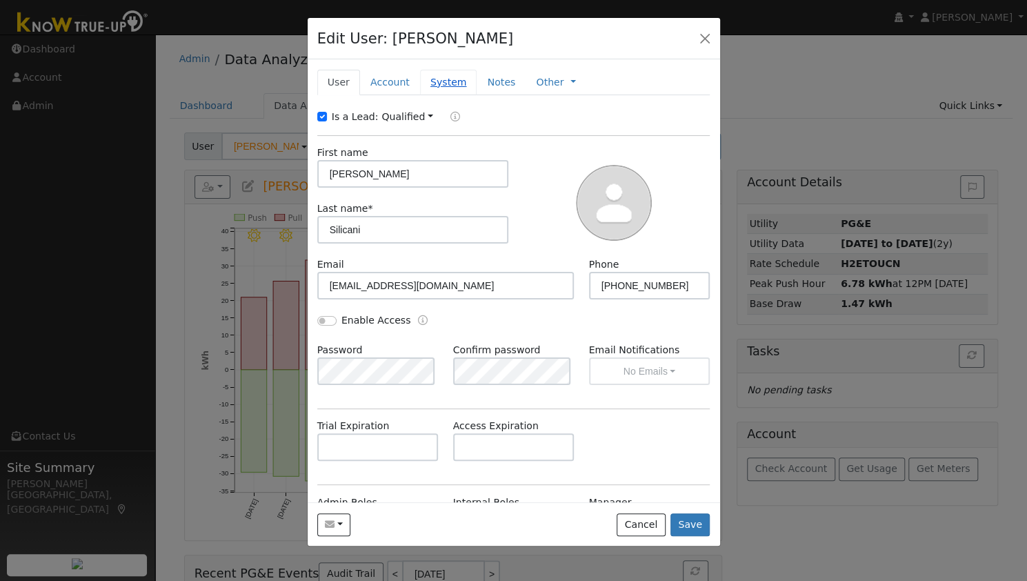
click at [436, 83] on link "System" at bounding box center [448, 83] width 57 height 26
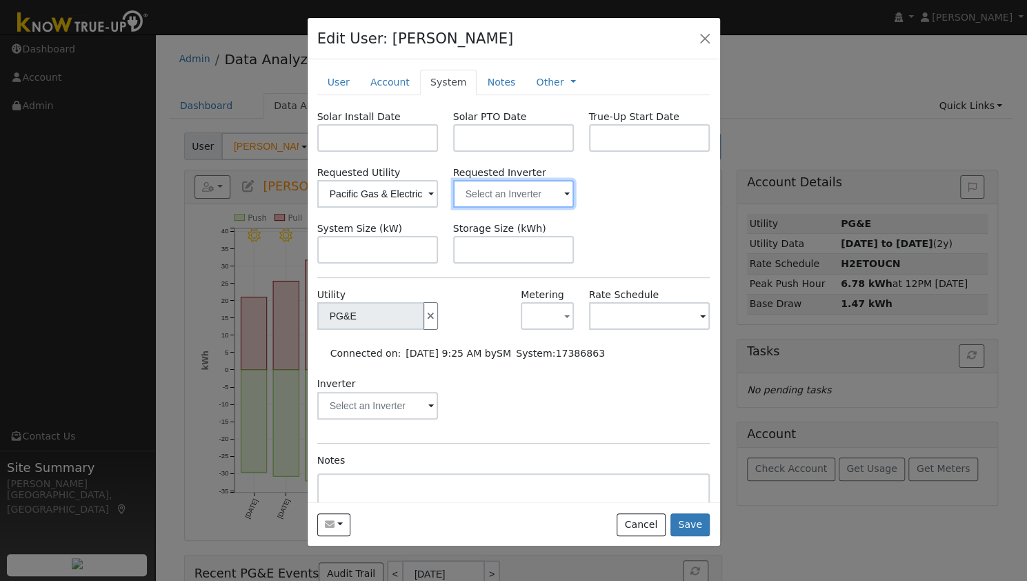
click at [466, 192] on input "text" at bounding box center [513, 194] width 121 height 28
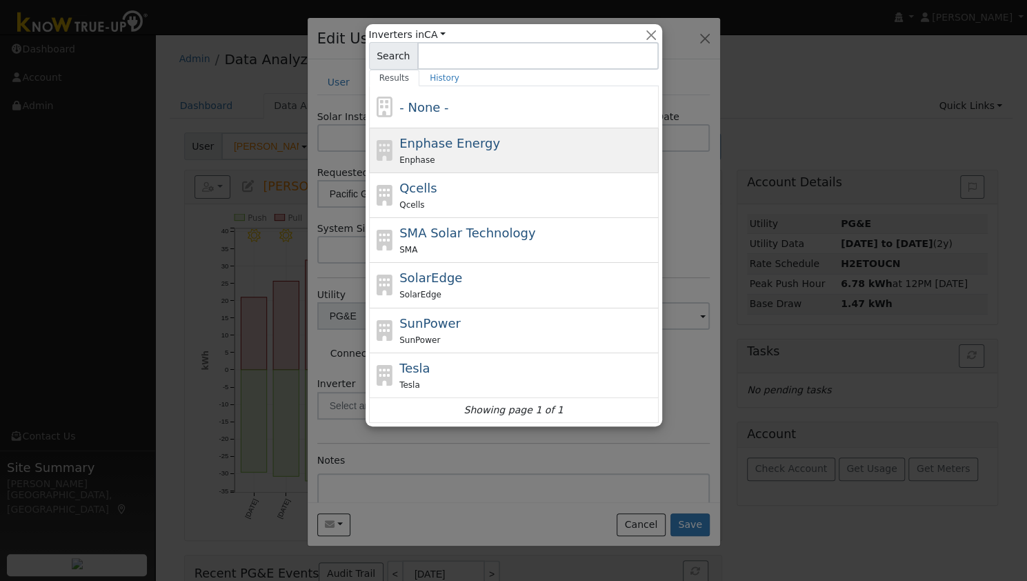
click at [479, 150] on div "Enphase Energy Enphase" at bounding box center [527, 150] width 256 height 33
type input "Enphase Energy"
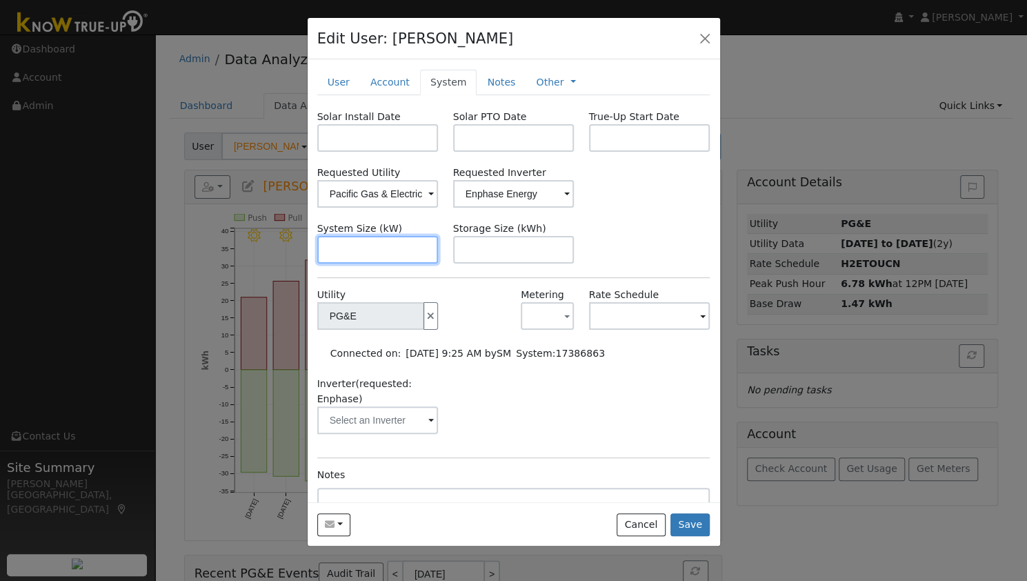
click at [399, 251] on input "text" at bounding box center [377, 250] width 121 height 28
type input "9.9"
click at [481, 237] on input "text" at bounding box center [513, 250] width 121 height 28
type input "10"
click at [614, 257] on div "System Size (kW) 9.9 Storage Size (kWh) 10" at bounding box center [514, 242] width 408 height 42
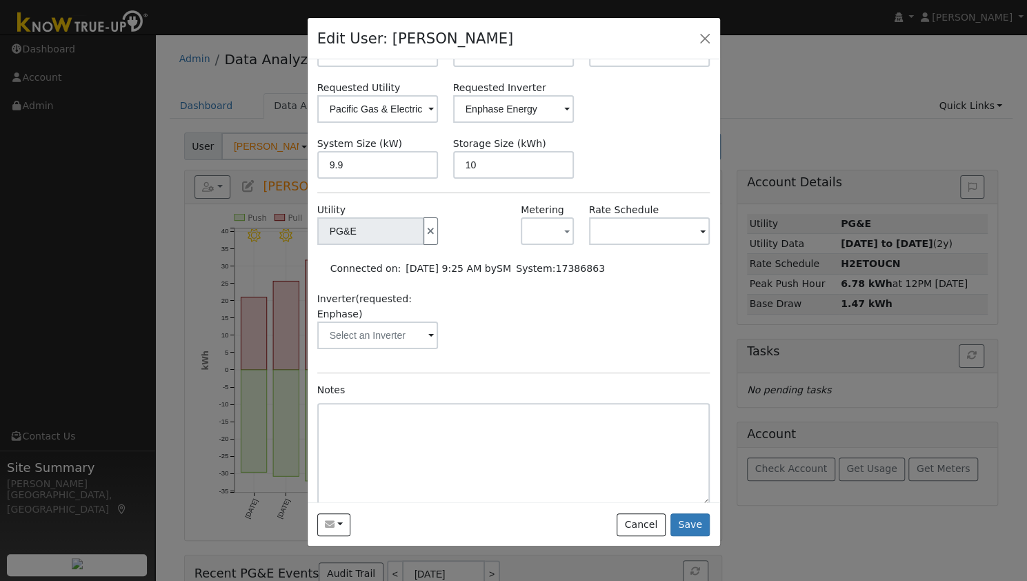
scroll to position [88, 0]
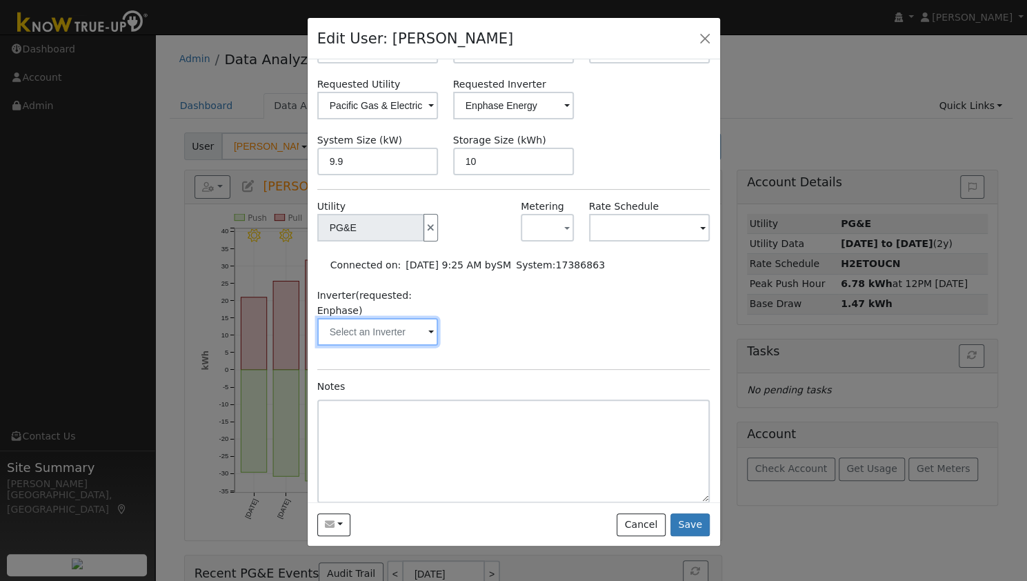
click at [412, 332] on input "text" at bounding box center [377, 332] width 121 height 28
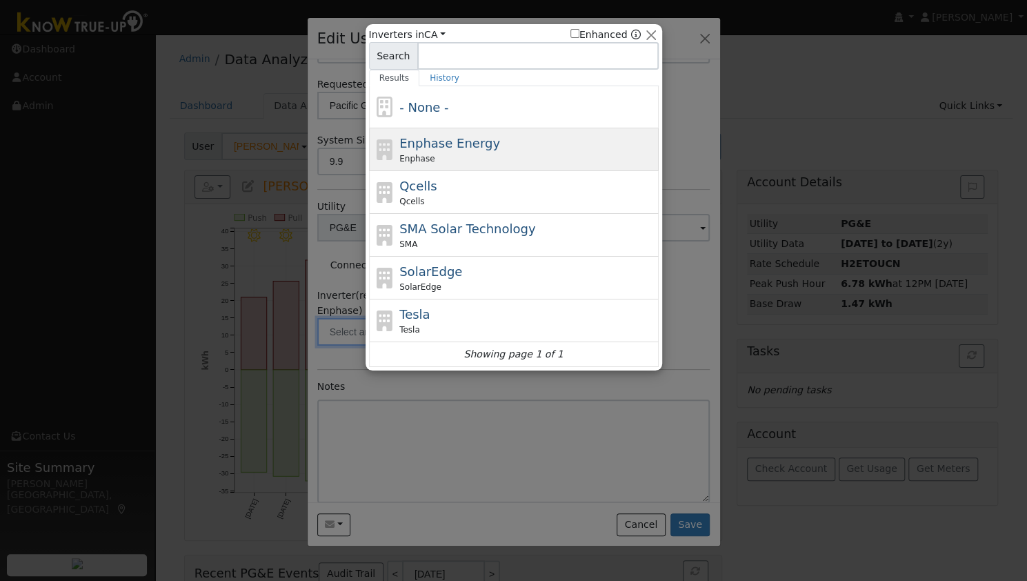
click at [469, 155] on div "Enphase" at bounding box center [527, 158] width 256 height 12
type input "Enphase"
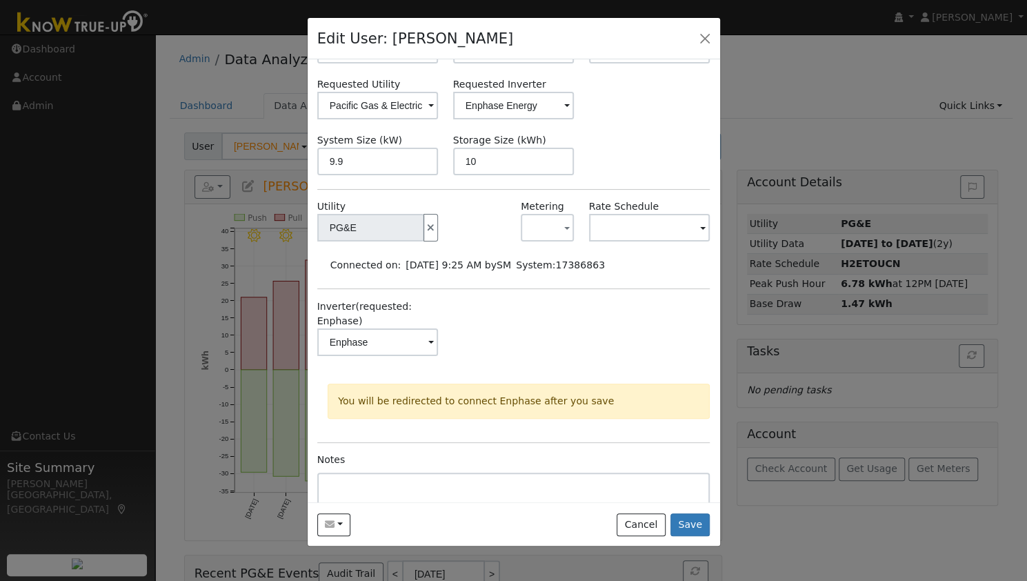
scroll to position [170, 0]
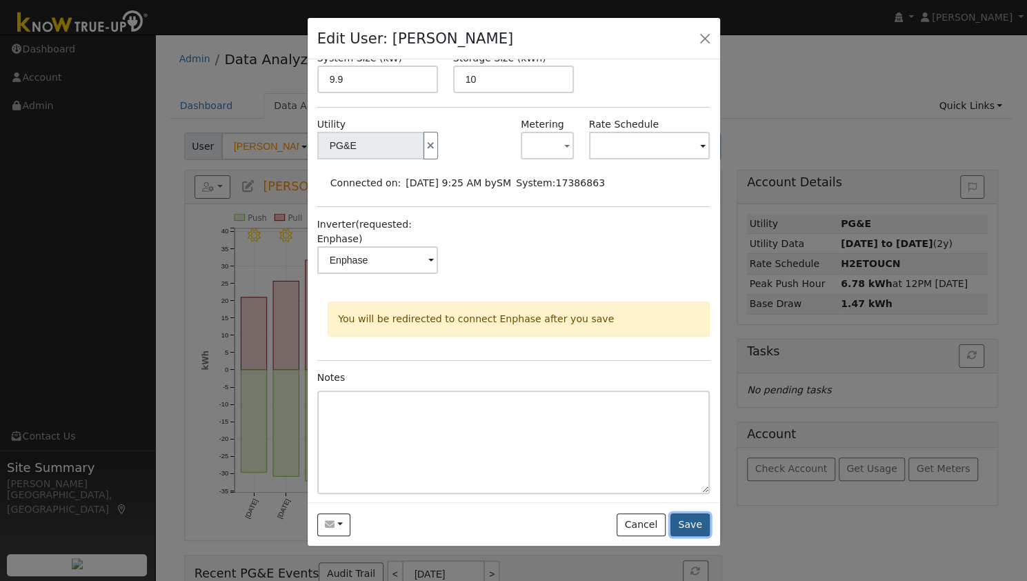
click at [684, 525] on button "Save" at bounding box center [690, 524] width 40 height 23
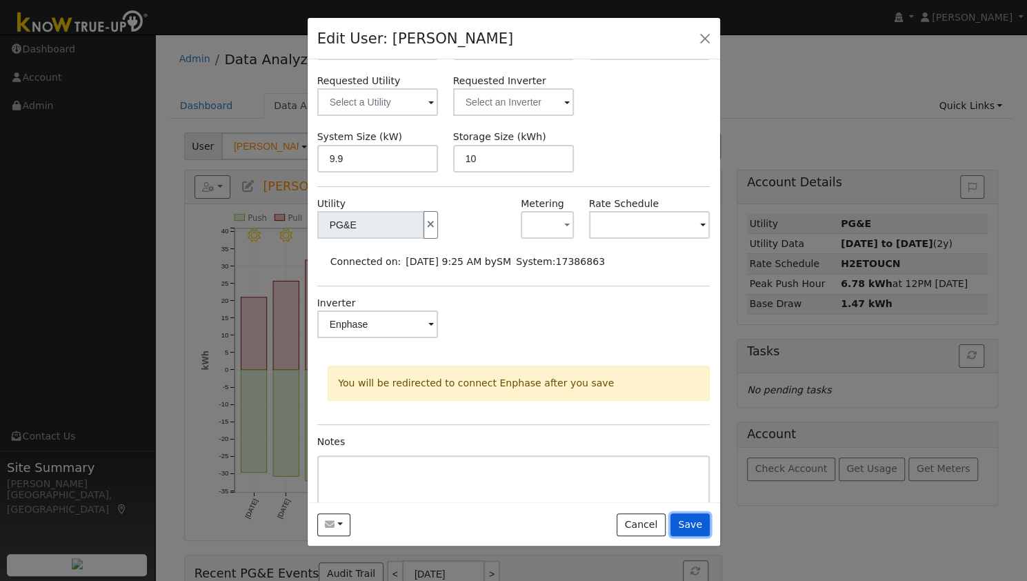
scroll to position [0, 0]
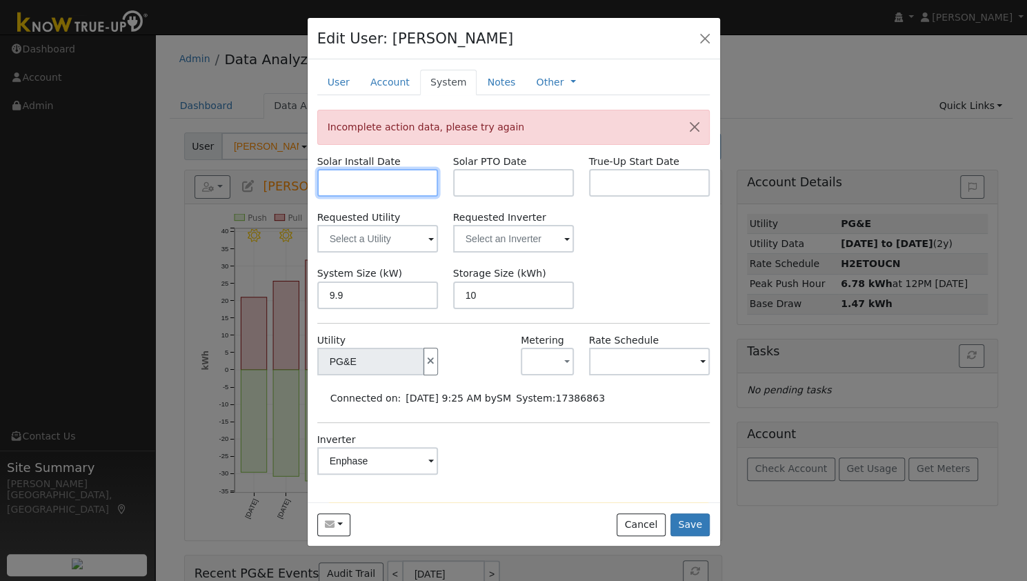
click at [392, 181] on input "text" at bounding box center [377, 183] width 121 height 28
click at [657, 216] on div "Requested Utility Requested Inverter" at bounding box center [514, 231] width 408 height 42
click at [556, 357] on button "button" at bounding box center [547, 362] width 53 height 28
click at [552, 432] on link "NBT" at bounding box center [565, 428] width 96 height 19
click at [631, 361] on input "text" at bounding box center [649, 362] width 121 height 28
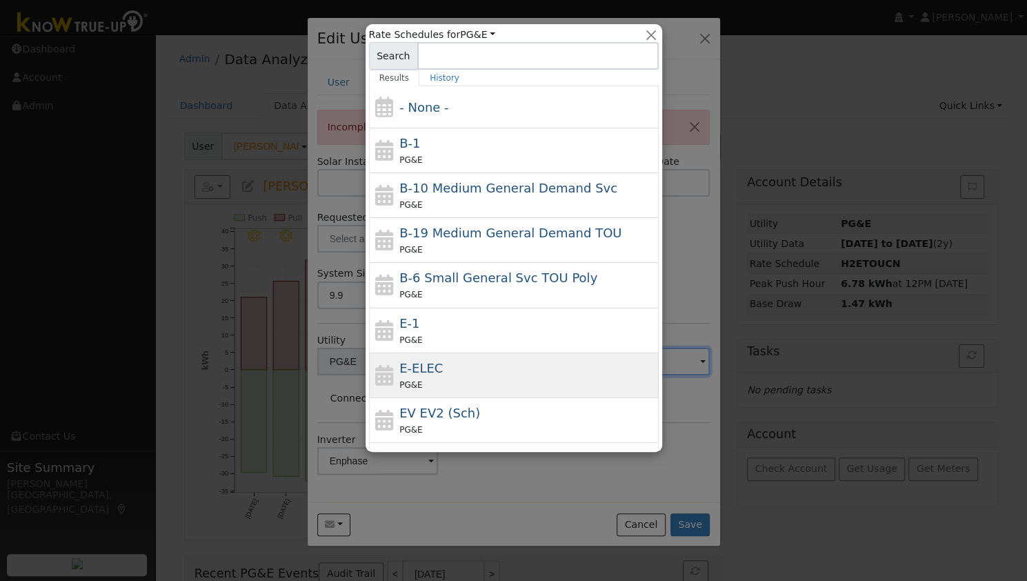
click at [450, 384] on div "PG&E" at bounding box center [527, 384] width 256 height 14
type input "E-ELEC"
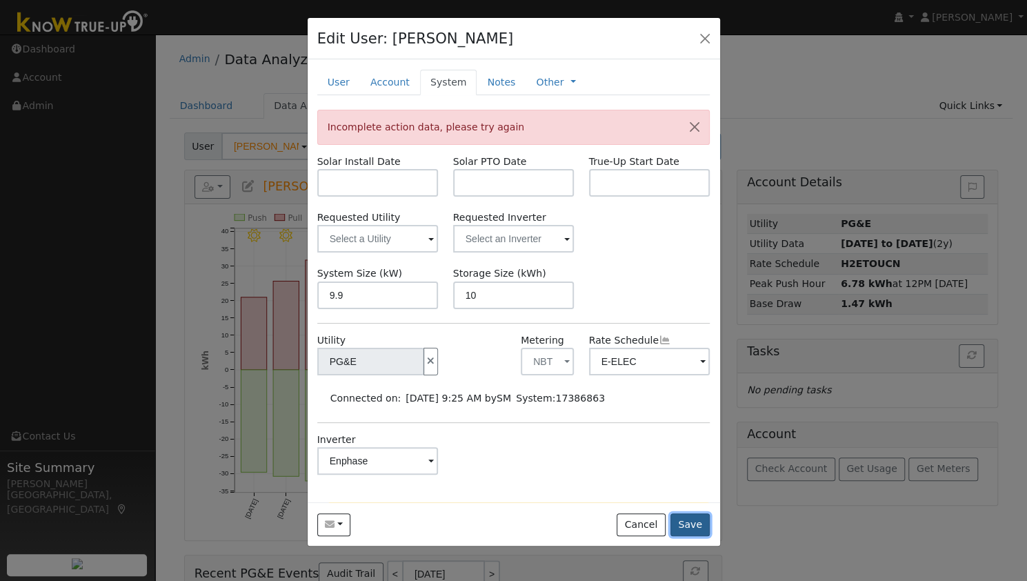
click at [697, 528] on button "Save" at bounding box center [690, 524] width 40 height 23
click at [393, 169] on input "text" at bounding box center [377, 183] width 121 height 28
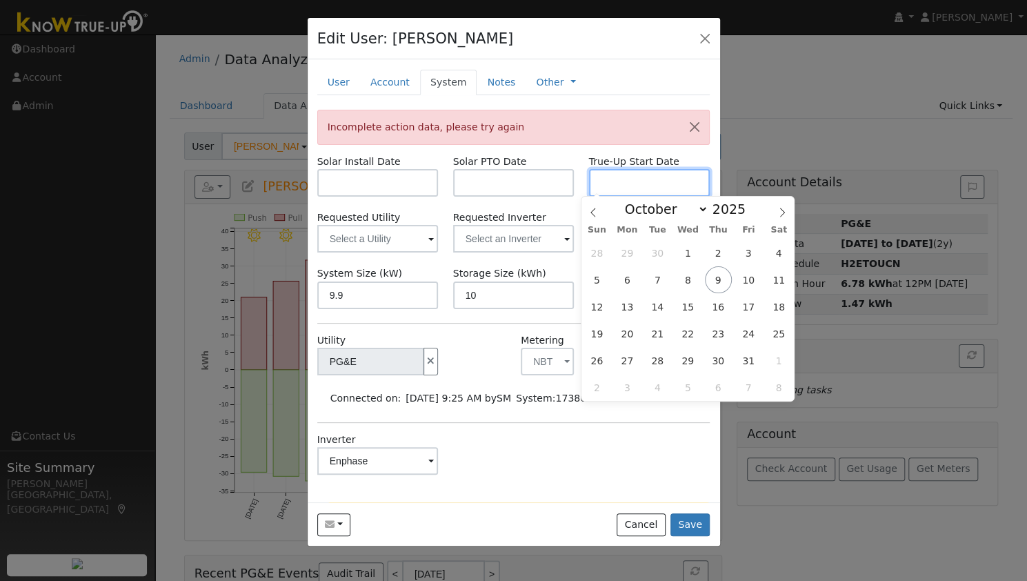
click at [643, 190] on input "text" at bounding box center [649, 183] width 121 height 28
click at [652, 212] on select "January February March April May June July August September October November De…" at bounding box center [663, 209] width 90 height 17
select select "10"
click at [629, 201] on select "January February March April May June July August September October November De…" at bounding box center [663, 209] width 90 height 17
click at [748, 213] on span at bounding box center [753, 213] width 10 height 8
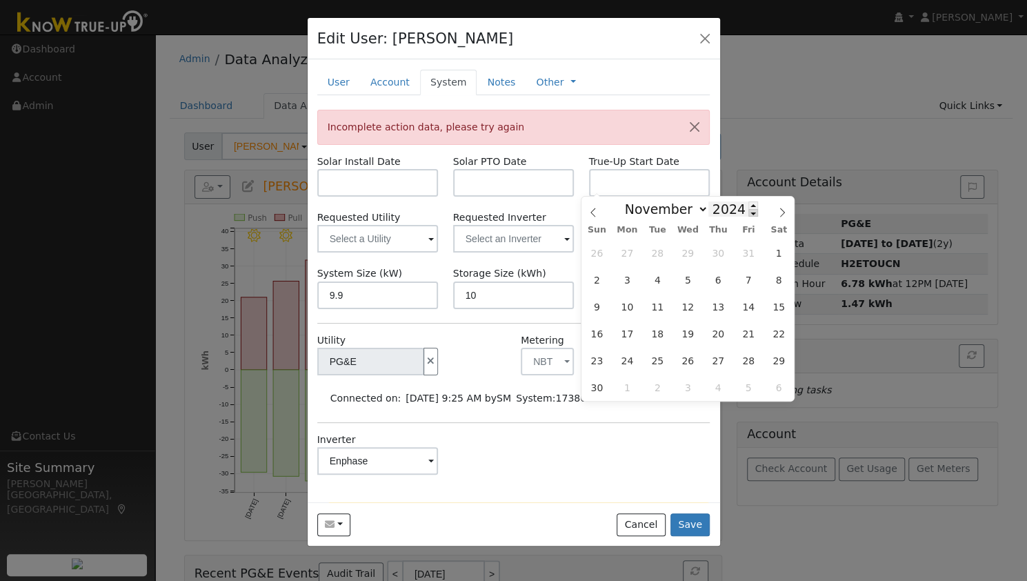
click at [748, 213] on span at bounding box center [753, 213] width 10 height 8
type input "2023"
click at [674, 330] on span "22" at bounding box center [687, 333] width 27 height 27
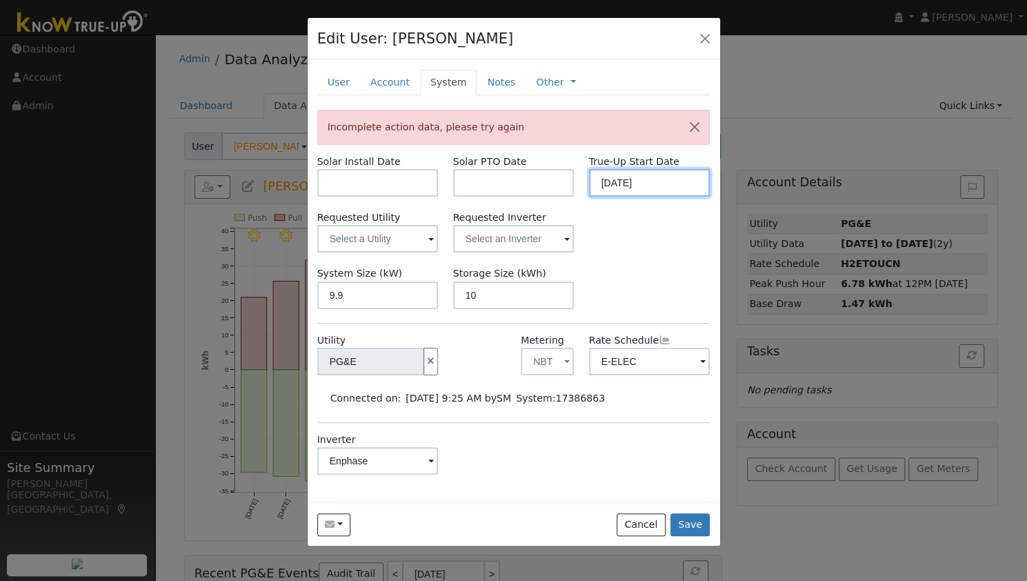
click at [661, 182] on input "[DATE]" at bounding box center [649, 183] width 121 height 28
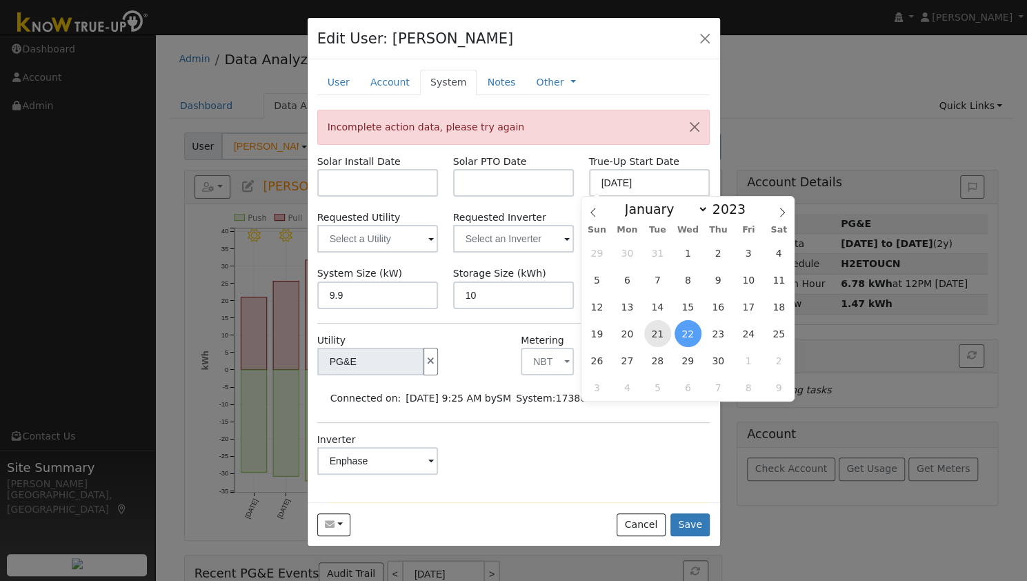
click at [661, 339] on span "21" at bounding box center [657, 333] width 27 height 27
type input "[DATE]"
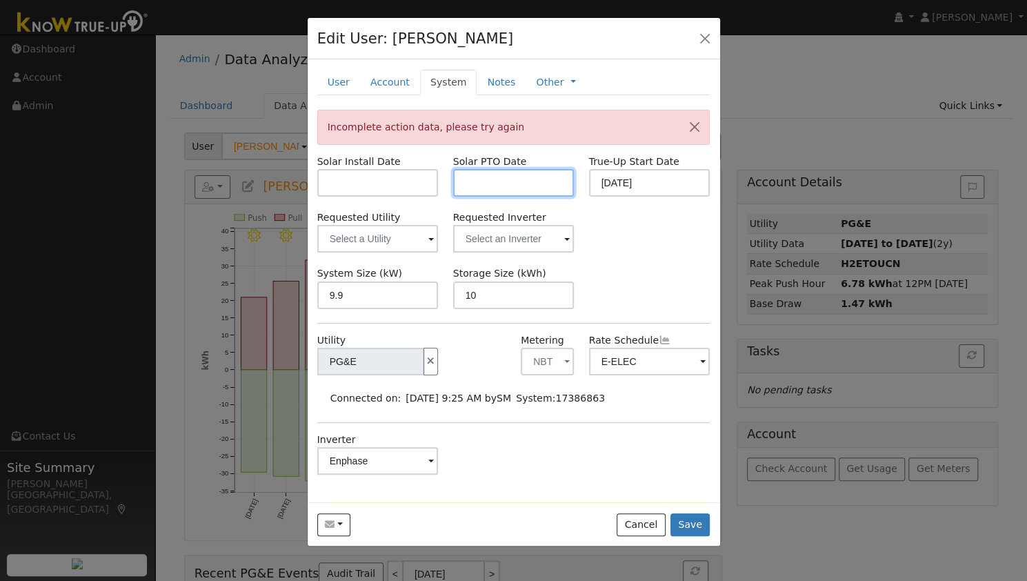
click at [488, 183] on input "text" at bounding box center [513, 183] width 121 height 28
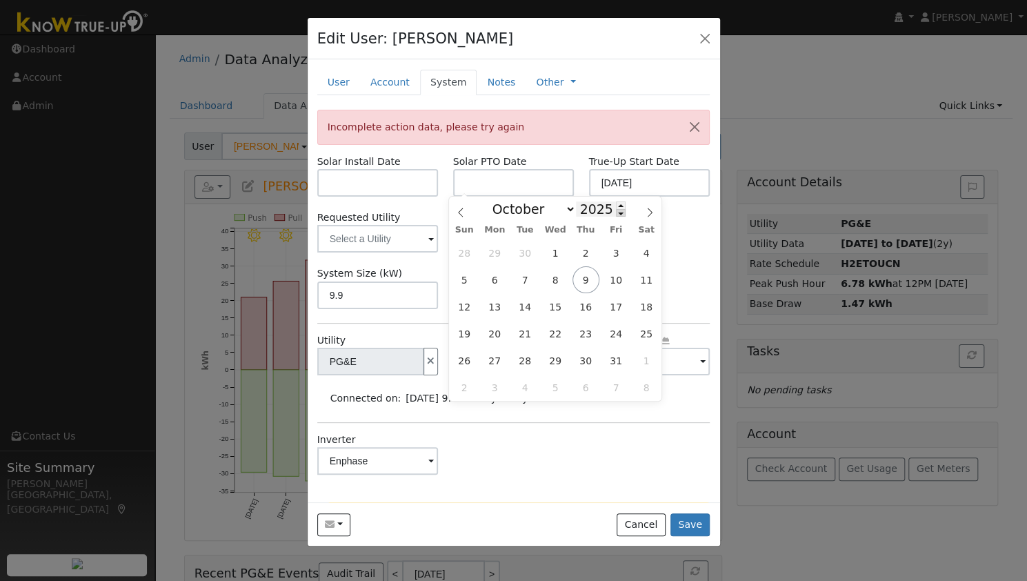
click at [616, 216] on span at bounding box center [621, 213] width 10 height 8
type input "2023"
click at [559, 208] on select "January February March April May June July August September October November De…" at bounding box center [531, 209] width 90 height 17
select select "10"
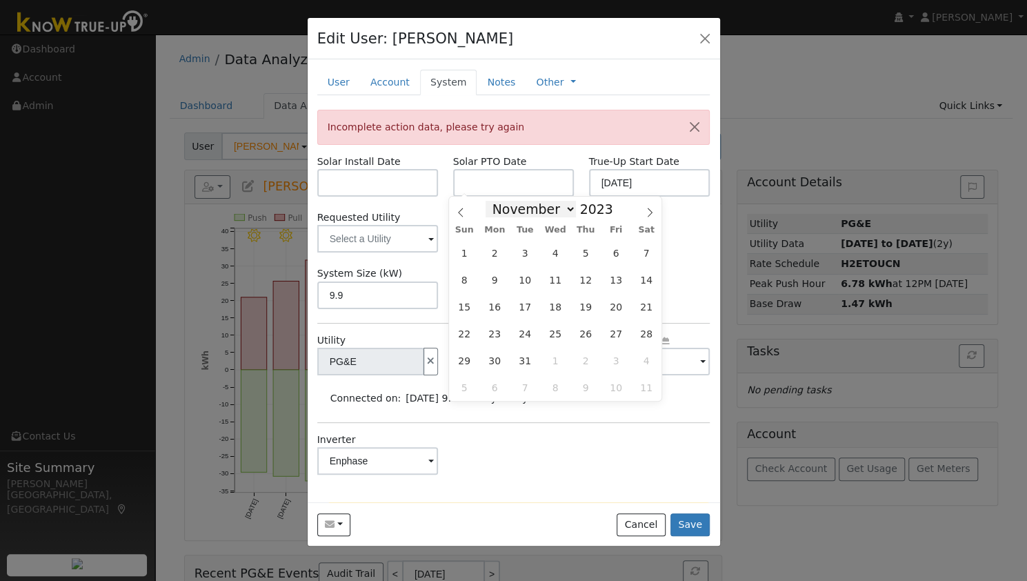
click at [497, 201] on select "January February March April May June July August September October November De…" at bounding box center [531, 209] width 90 height 17
click at [527, 334] on span "21" at bounding box center [525, 333] width 27 height 27
type input "[DATE]"
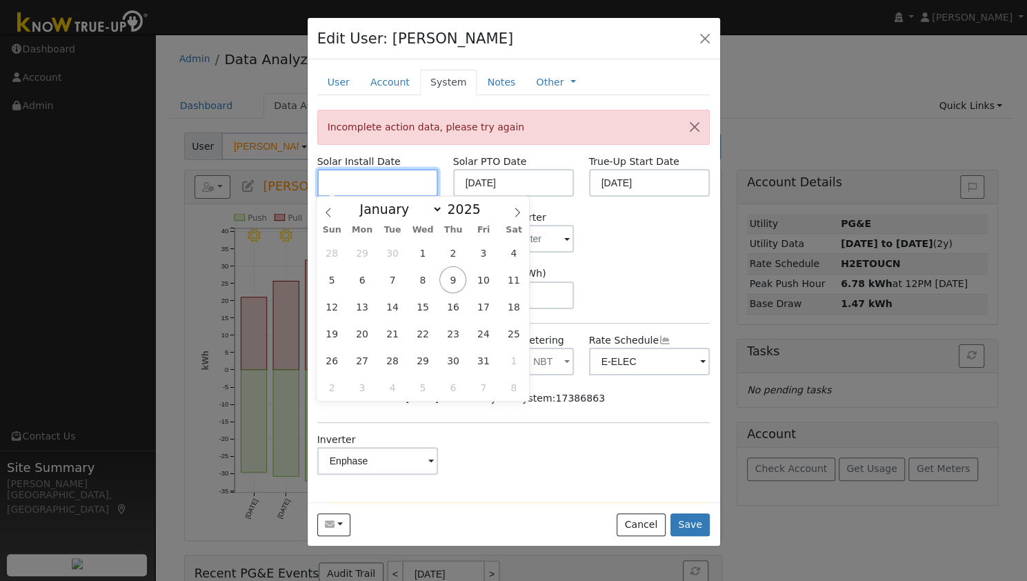
click at [388, 181] on input "text" at bounding box center [377, 183] width 121 height 28
click at [483, 214] on span at bounding box center [488, 213] width 10 height 8
type input "2023"
click at [364, 355] on span "30" at bounding box center [362, 360] width 27 height 27
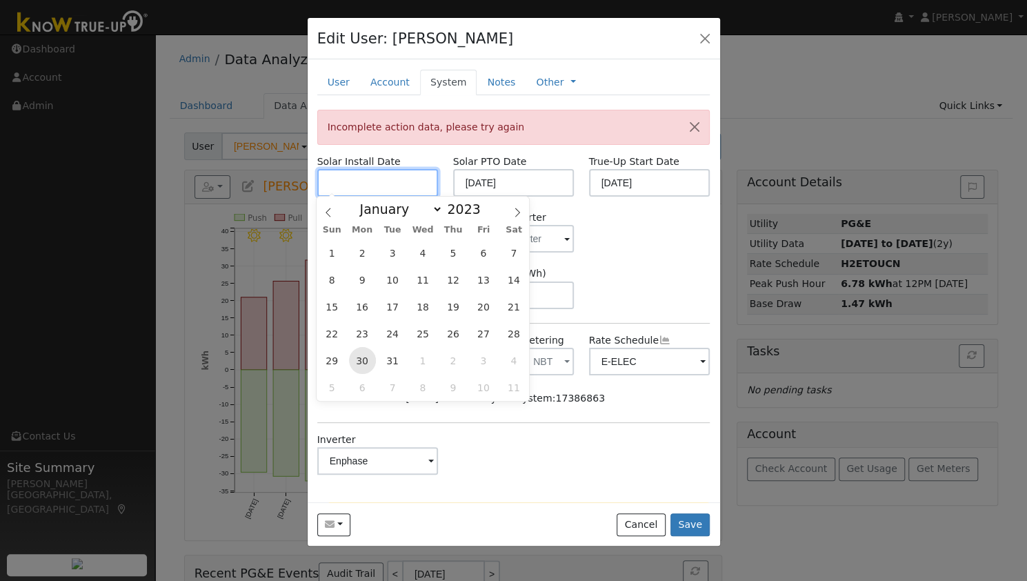
type input "[DATE]"
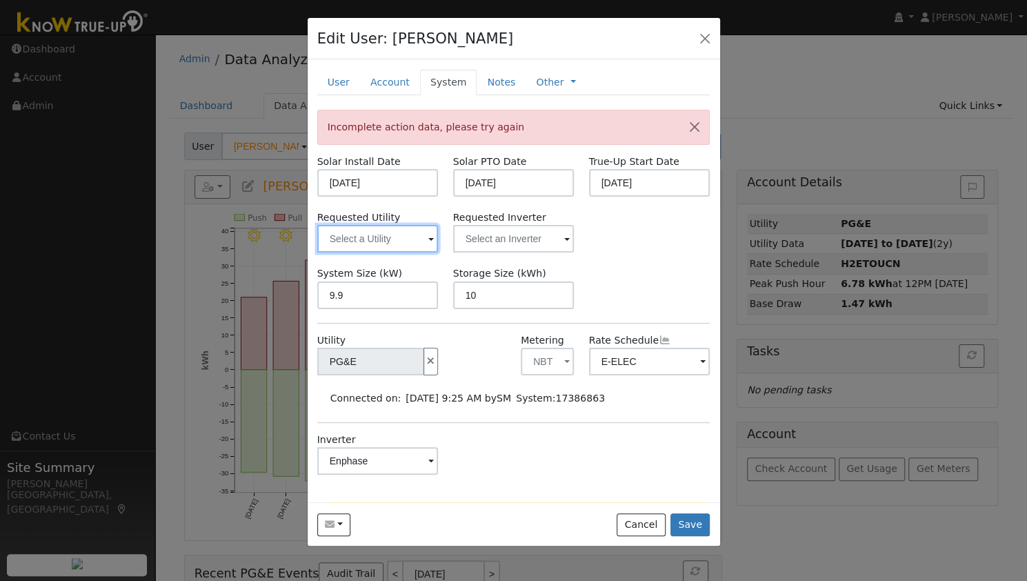
click at [392, 245] on input "text" at bounding box center [377, 239] width 121 height 28
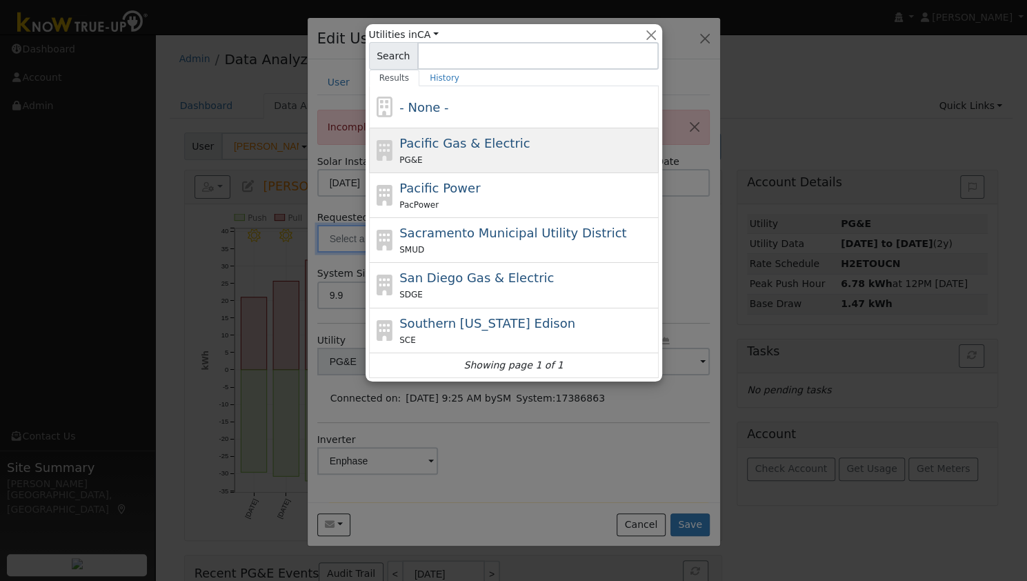
click at [452, 159] on div "PG&E" at bounding box center [527, 159] width 256 height 14
type input "Pacific Gas & Electric"
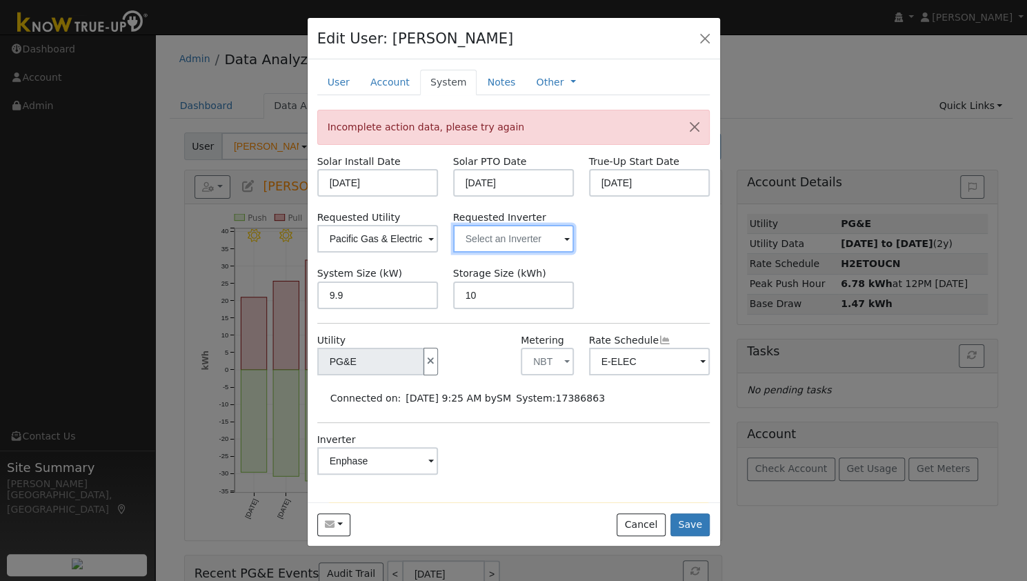
click at [492, 244] on input "text" at bounding box center [513, 239] width 121 height 28
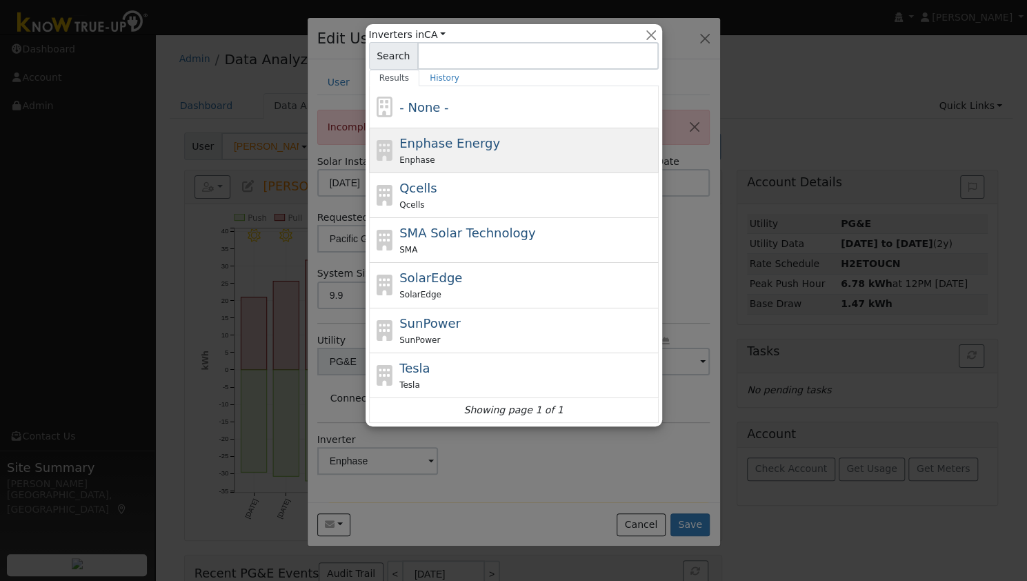
click at [482, 139] on span "Enphase Energy" at bounding box center [449, 143] width 101 height 14
type input "Enphase Energy"
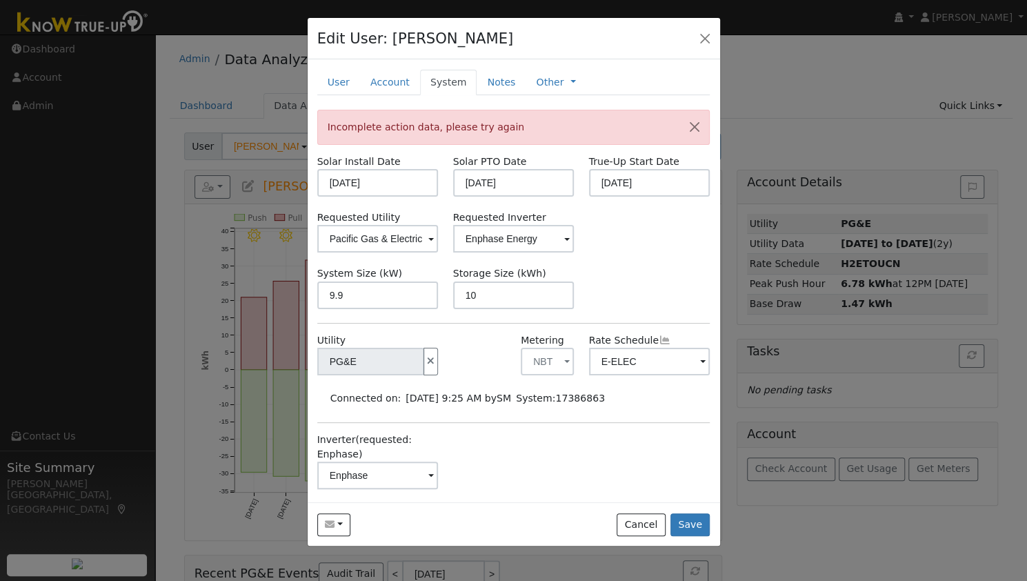
scroll to position [215, 0]
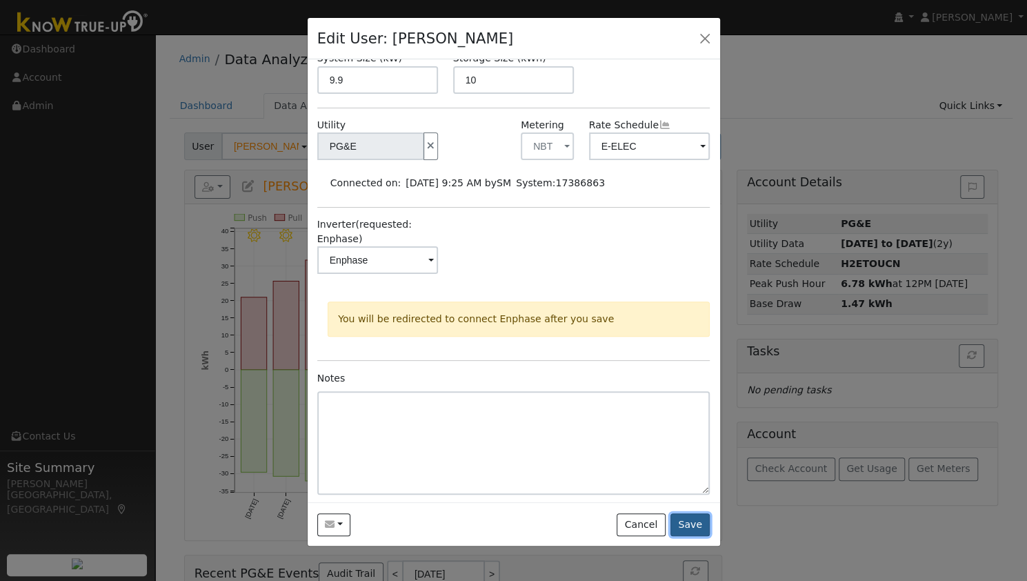
click at [700, 523] on button "Save" at bounding box center [690, 524] width 40 height 23
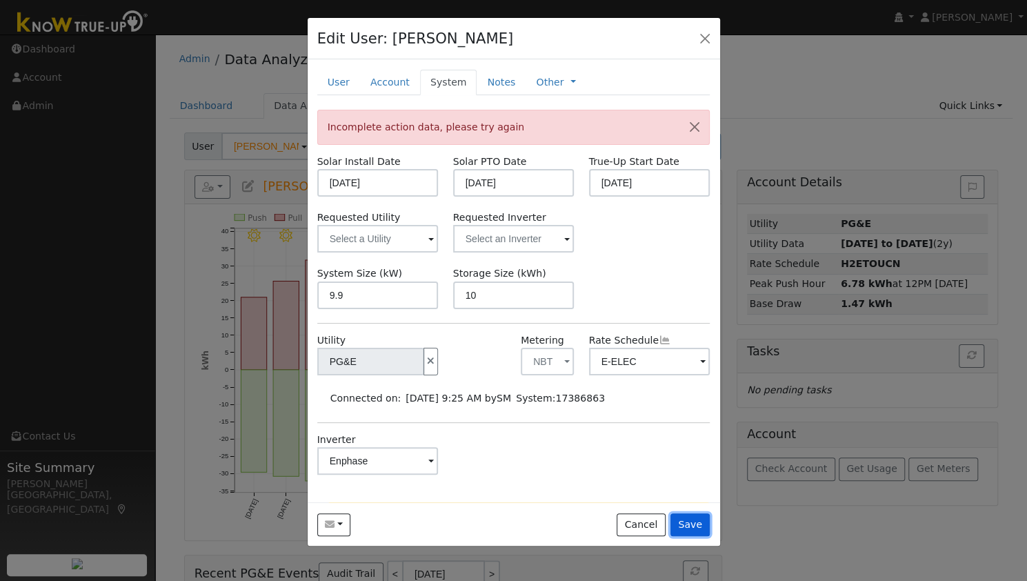
scroll to position [166, 0]
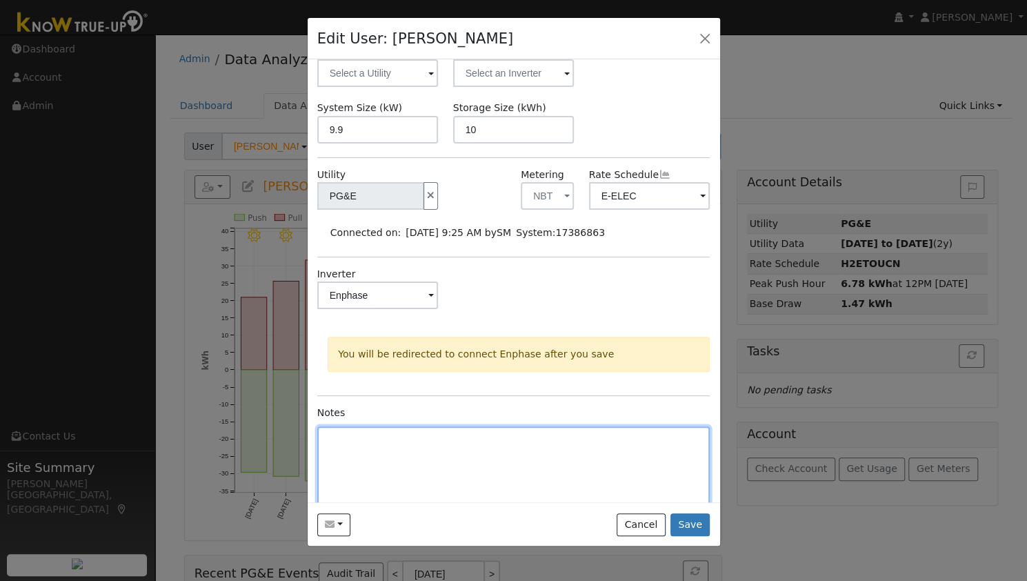
click at [398, 482] on textarea at bounding box center [513, 477] width 393 height 103
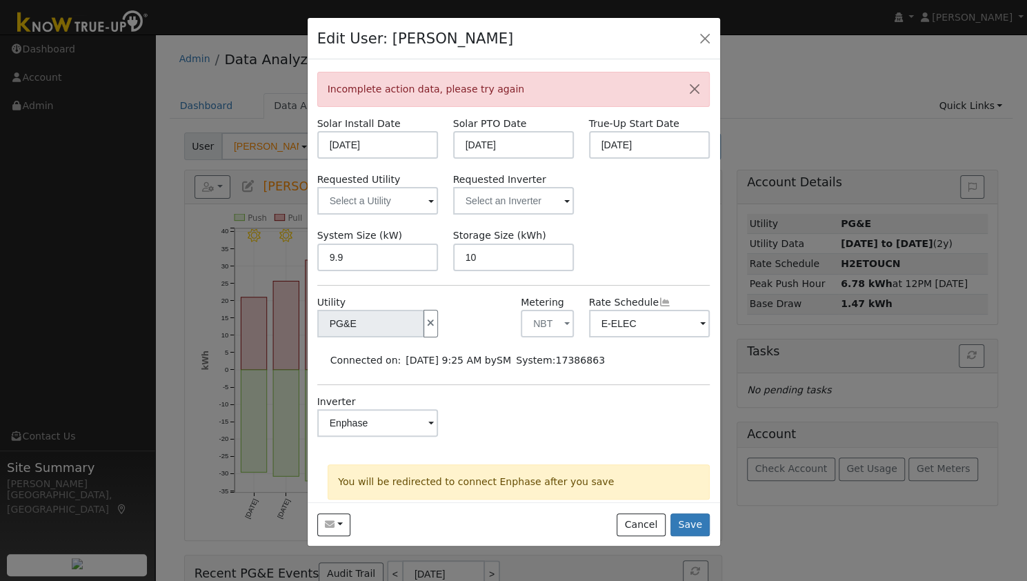
scroll to position [37, 0]
type textarea "N/A"
click at [512, 201] on input "text" at bounding box center [513, 202] width 121 height 28
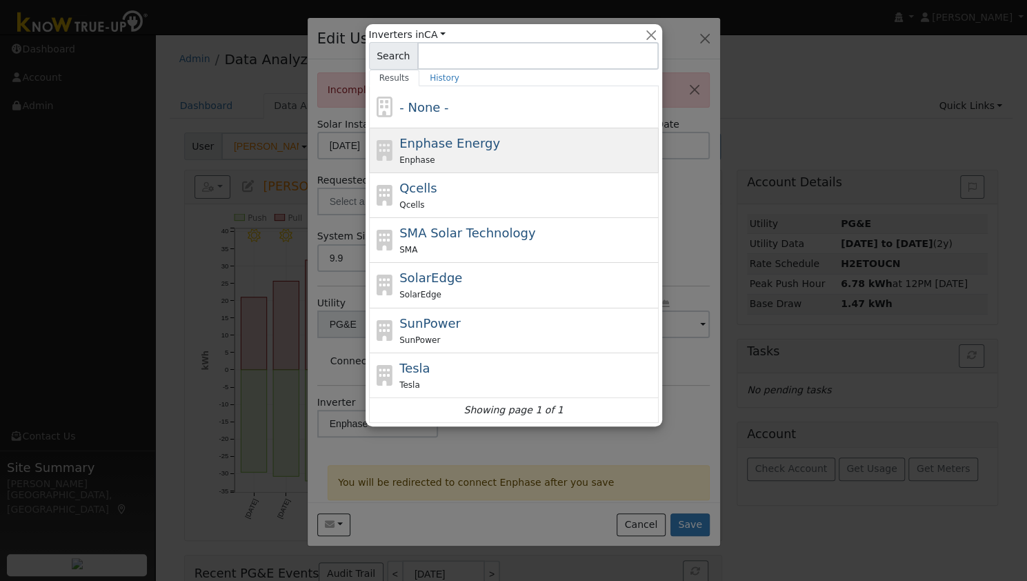
click at [465, 152] on div "Enphase" at bounding box center [527, 159] width 256 height 14
type input "Enphase Energy"
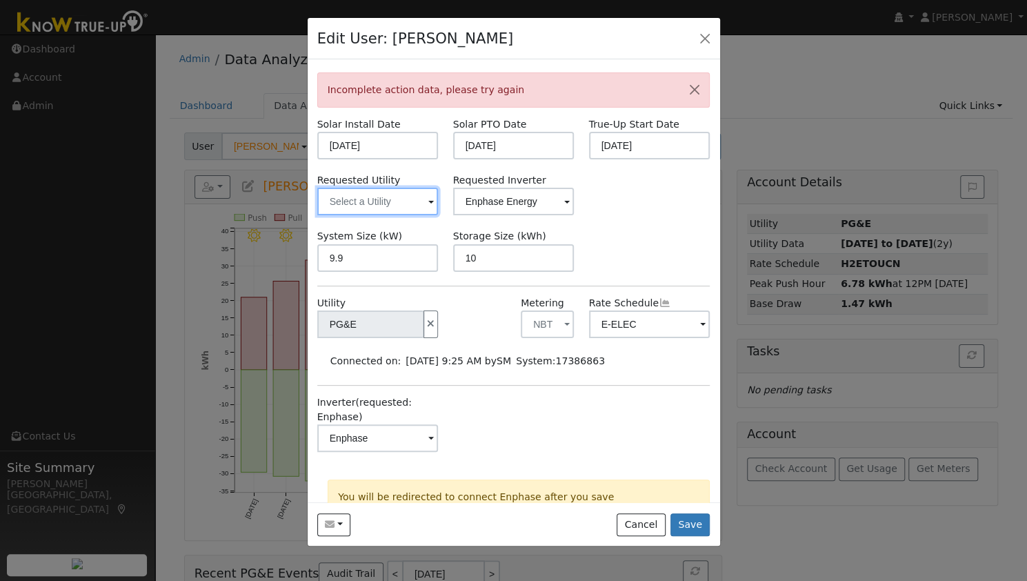
click at [385, 209] on input "text" at bounding box center [377, 202] width 121 height 28
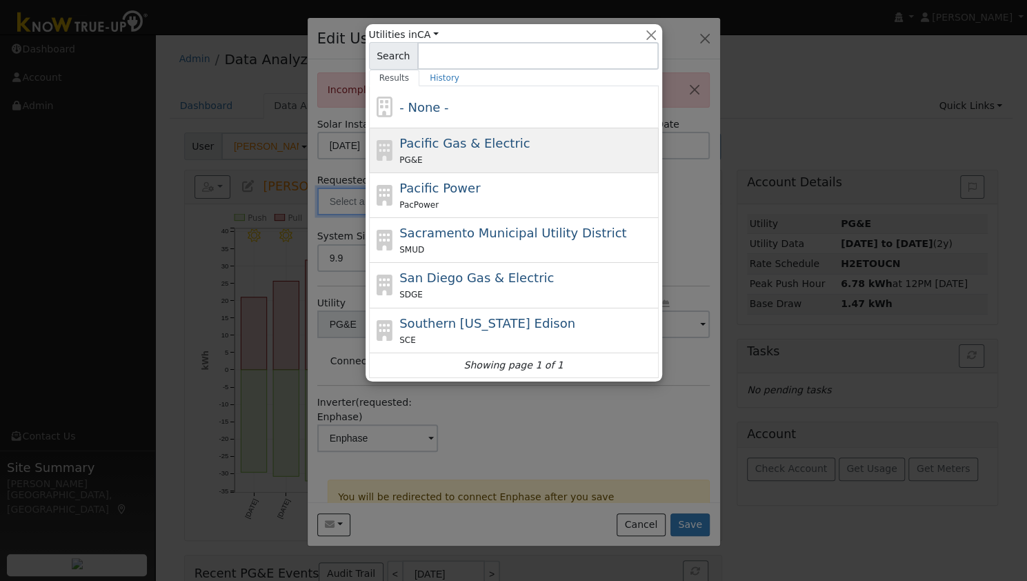
click at [484, 152] on div "PG&E" at bounding box center [527, 159] width 256 height 14
type input "Pacific Gas & Electric"
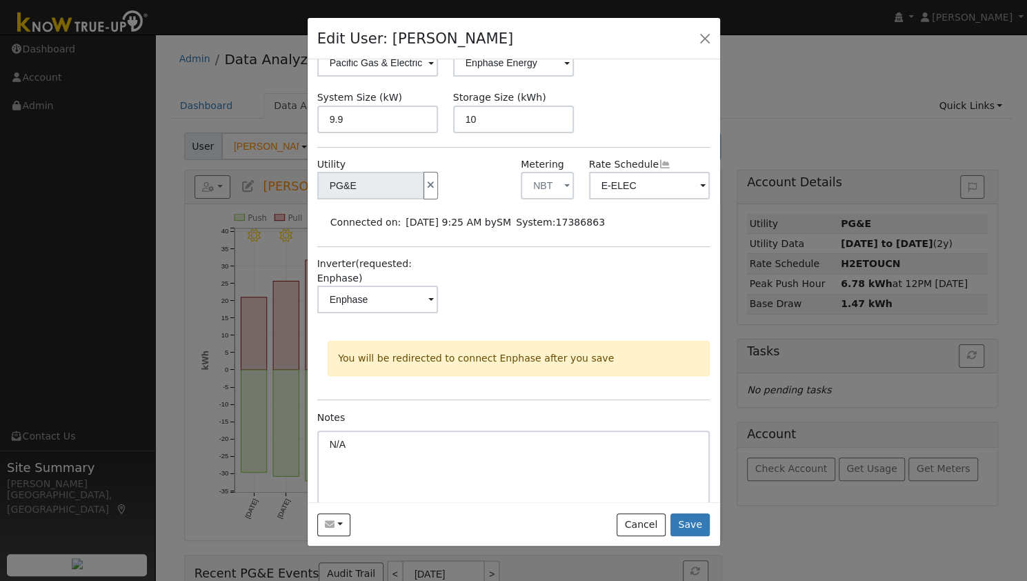
scroll to position [215, 0]
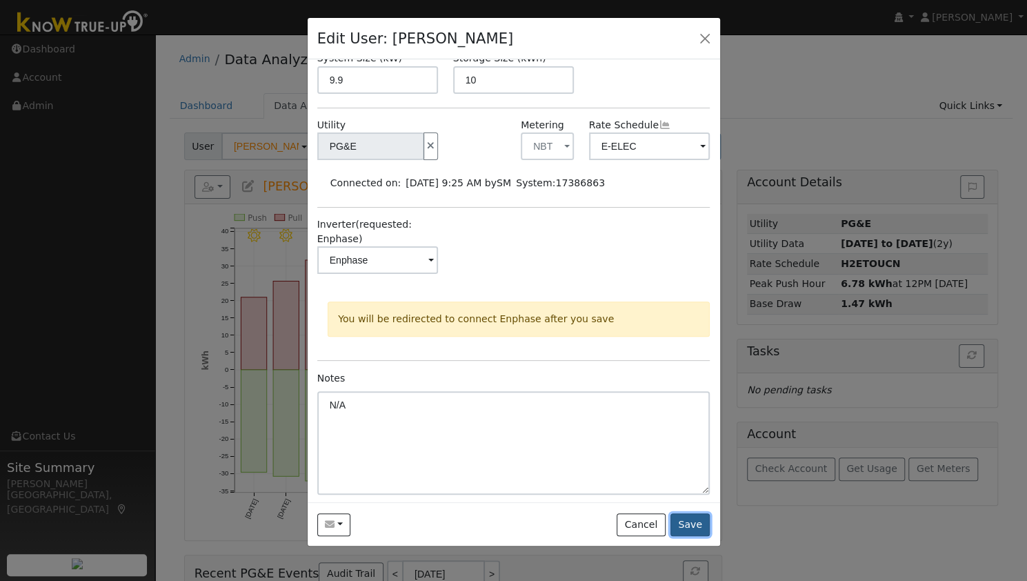
click at [690, 520] on button "Save" at bounding box center [690, 524] width 40 height 23
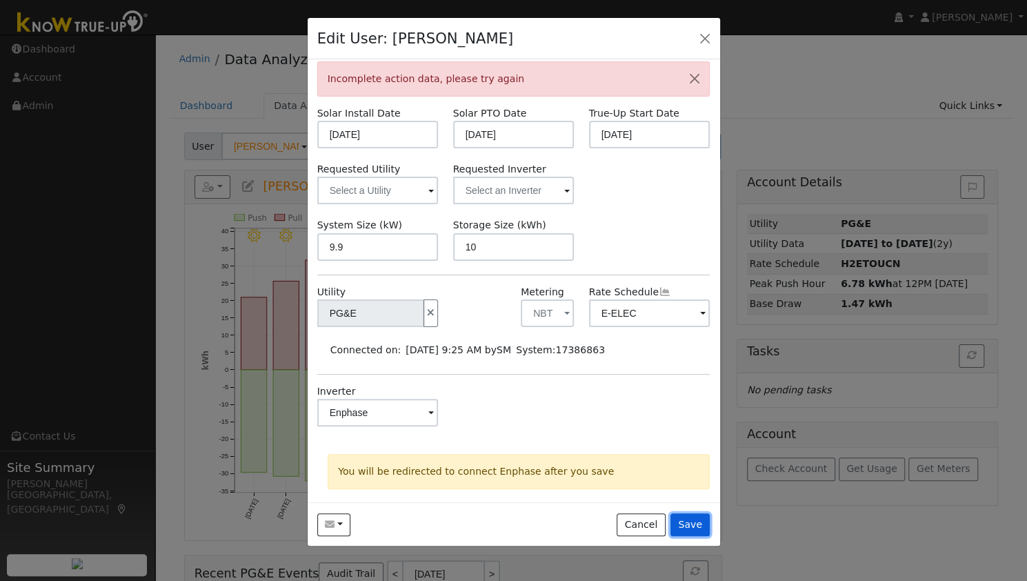
scroll to position [48, 0]
click at [244, 94] on div at bounding box center [513, 290] width 1027 height 581
click at [700, 41] on button "button" at bounding box center [704, 37] width 19 height 19
